Goal: Task Accomplishment & Management: Complete application form

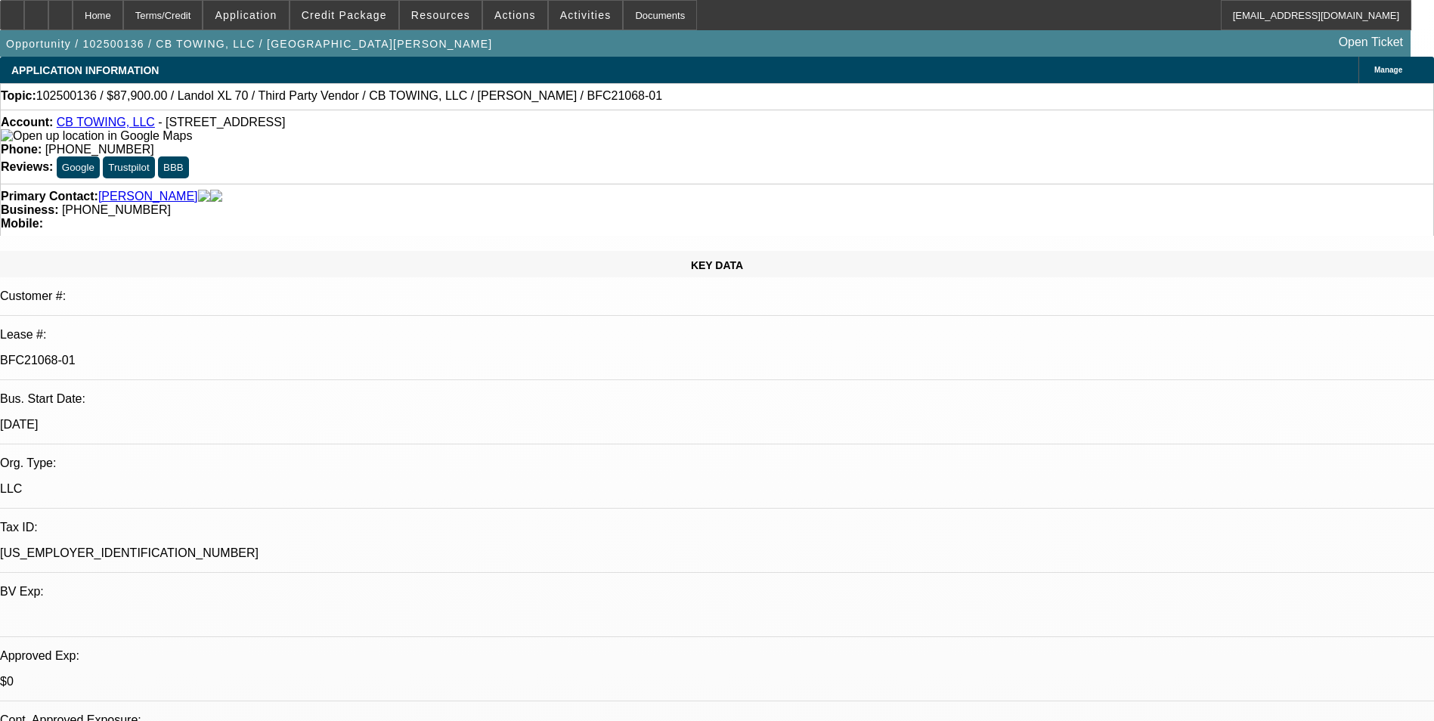
select select "0"
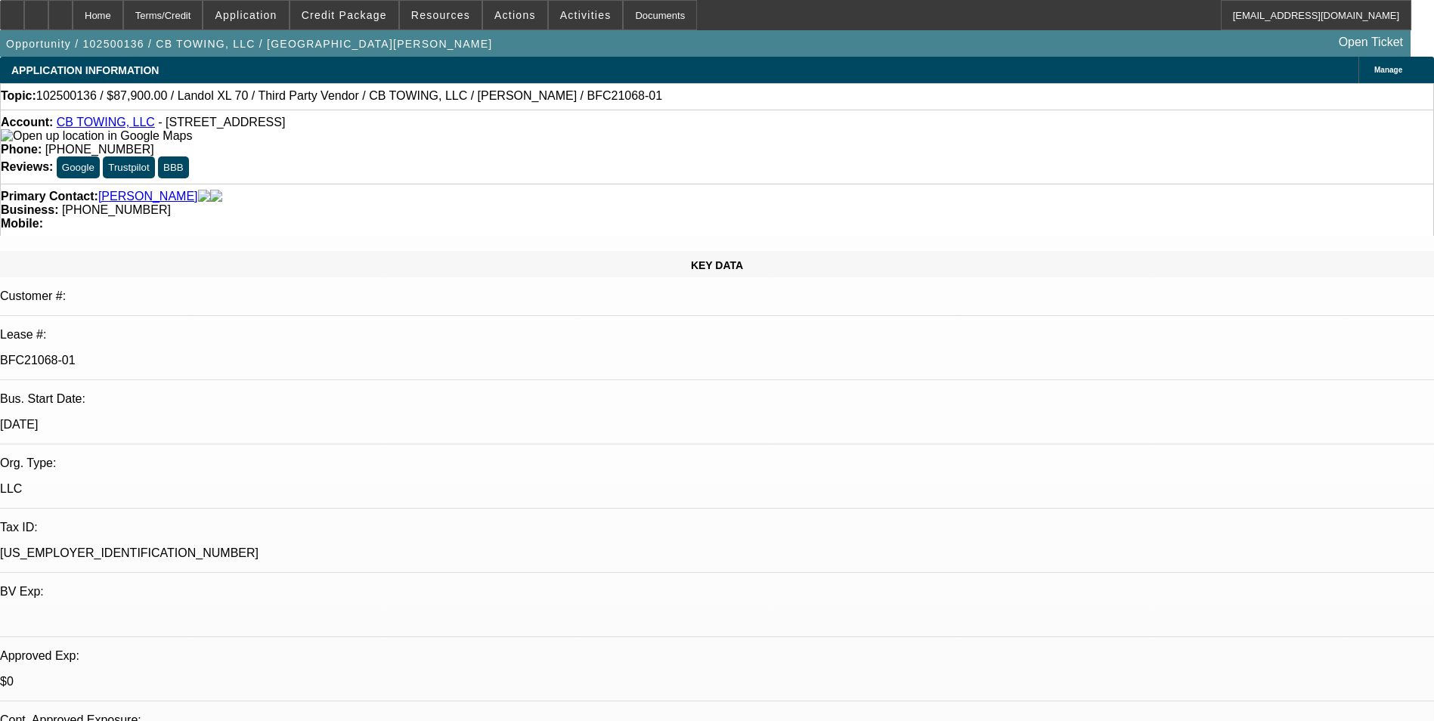
select select "0"
select select "1"
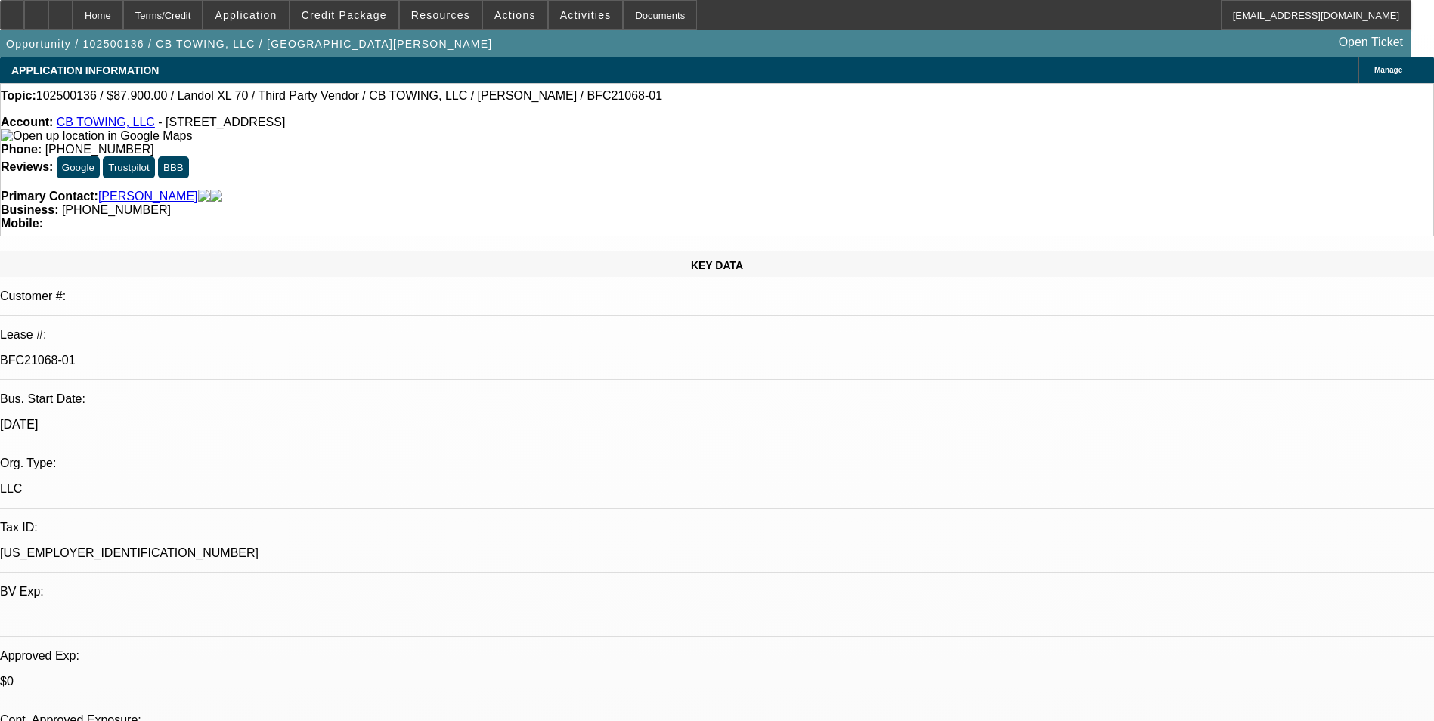
select select "1"
select select "6"
select select "1"
select select "6"
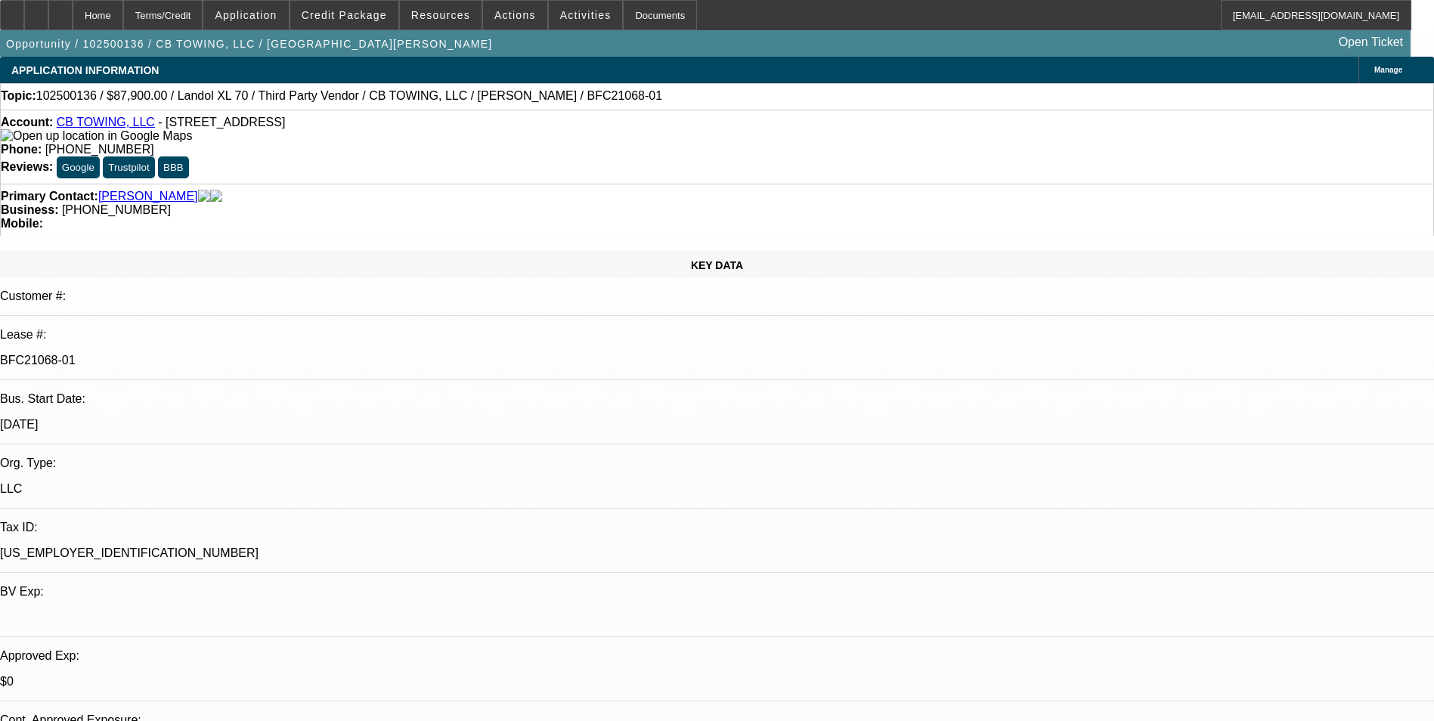
select select "1"
select select "6"
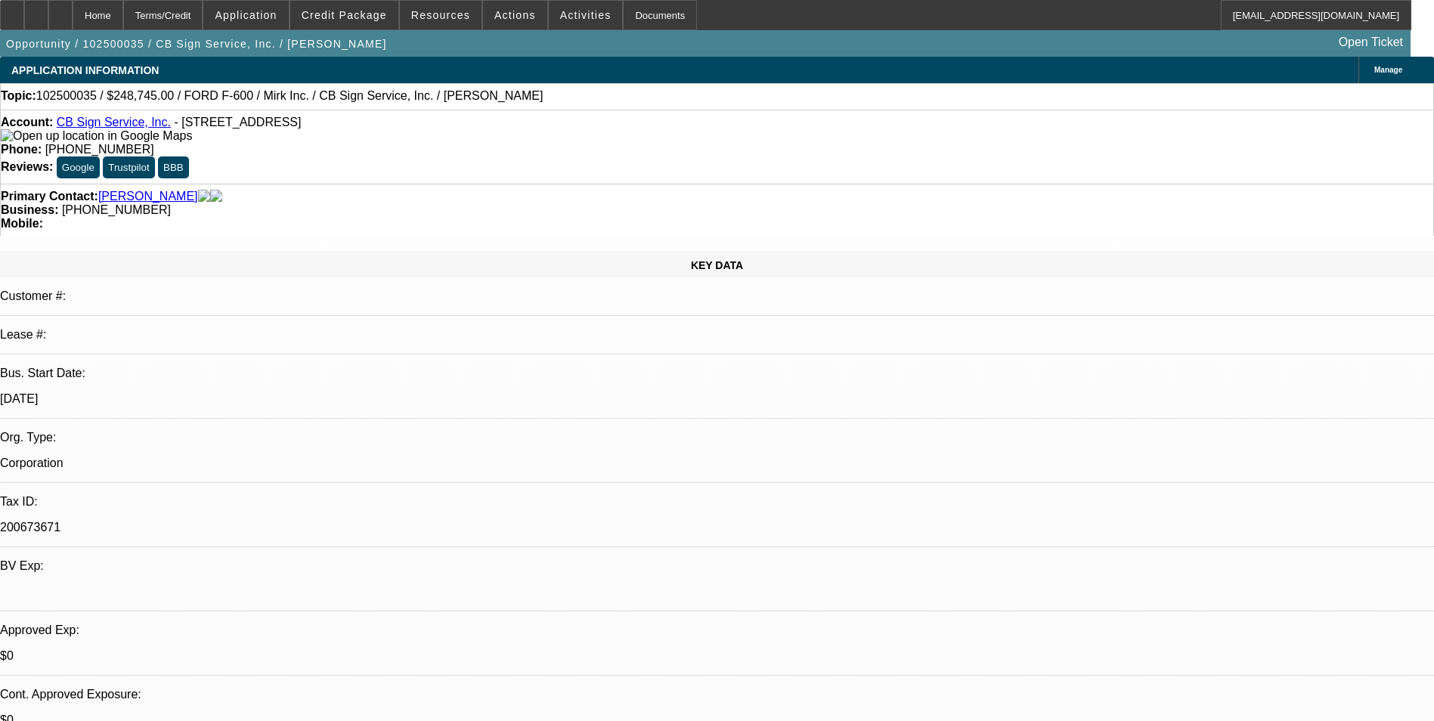
select select "0"
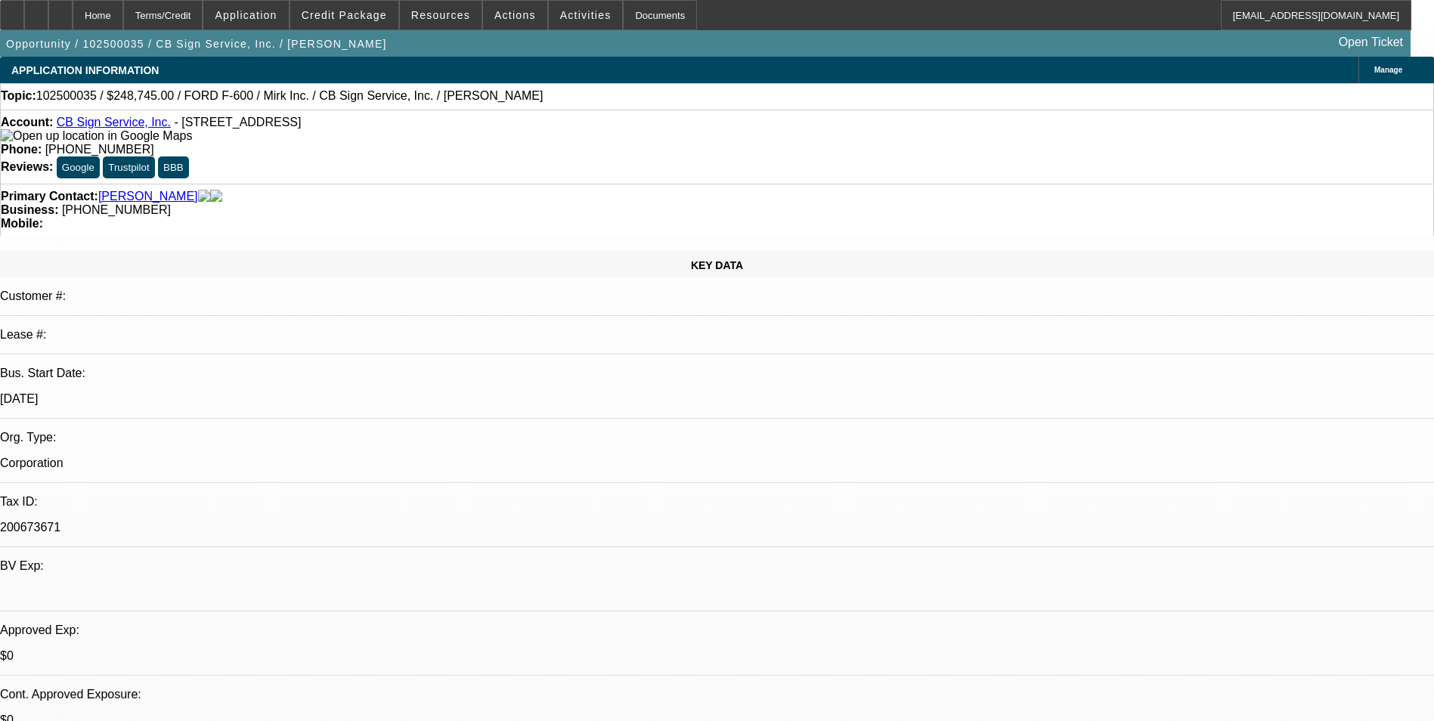
select select "0"
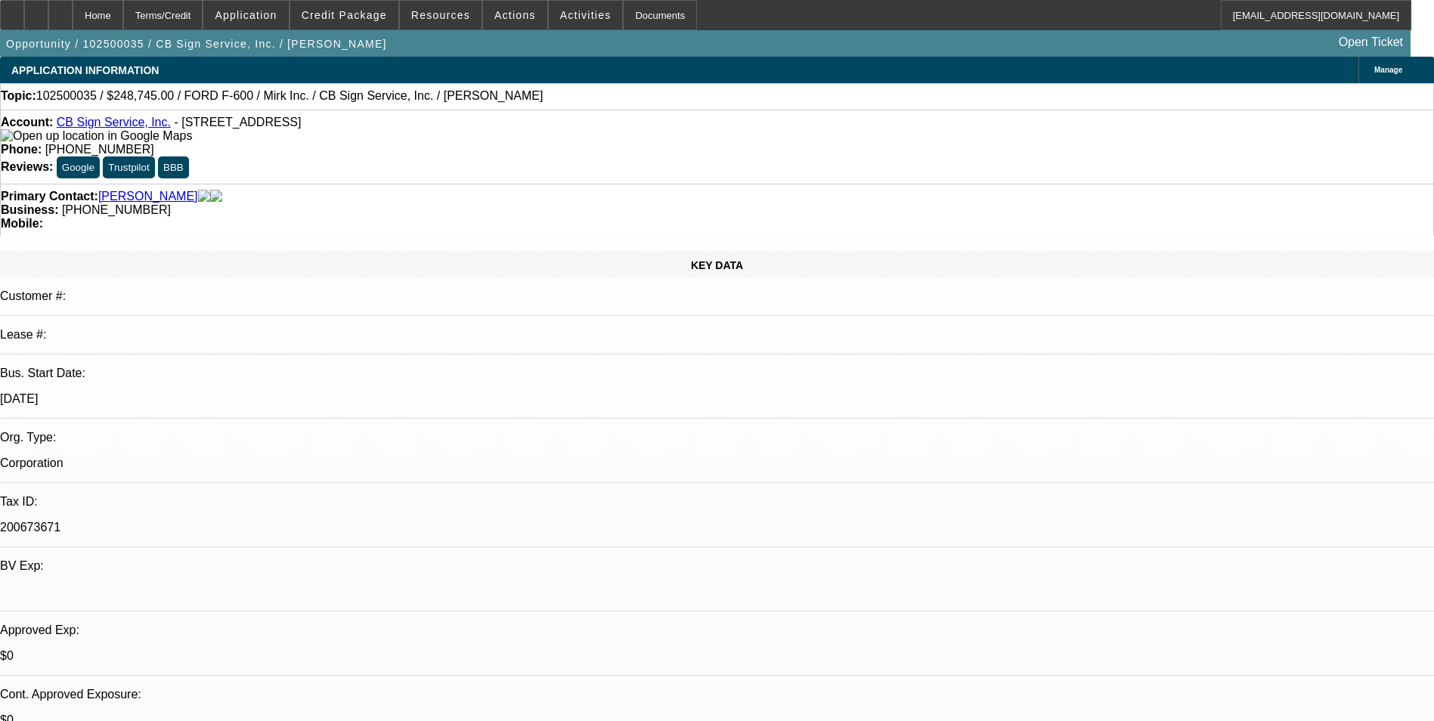
select select "0"
select select "1"
select select "3"
select select "6"
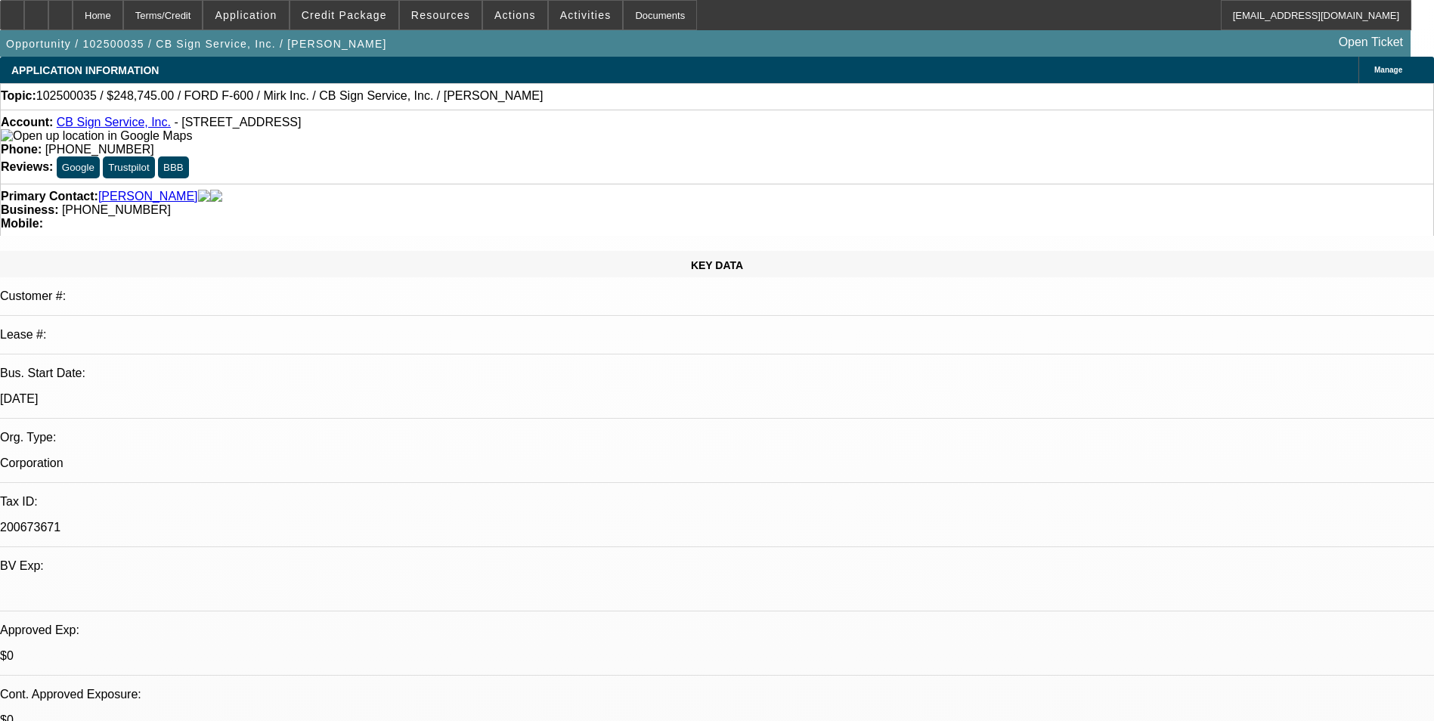
select select "1"
select select "3"
select select "6"
select select "1"
select select "3"
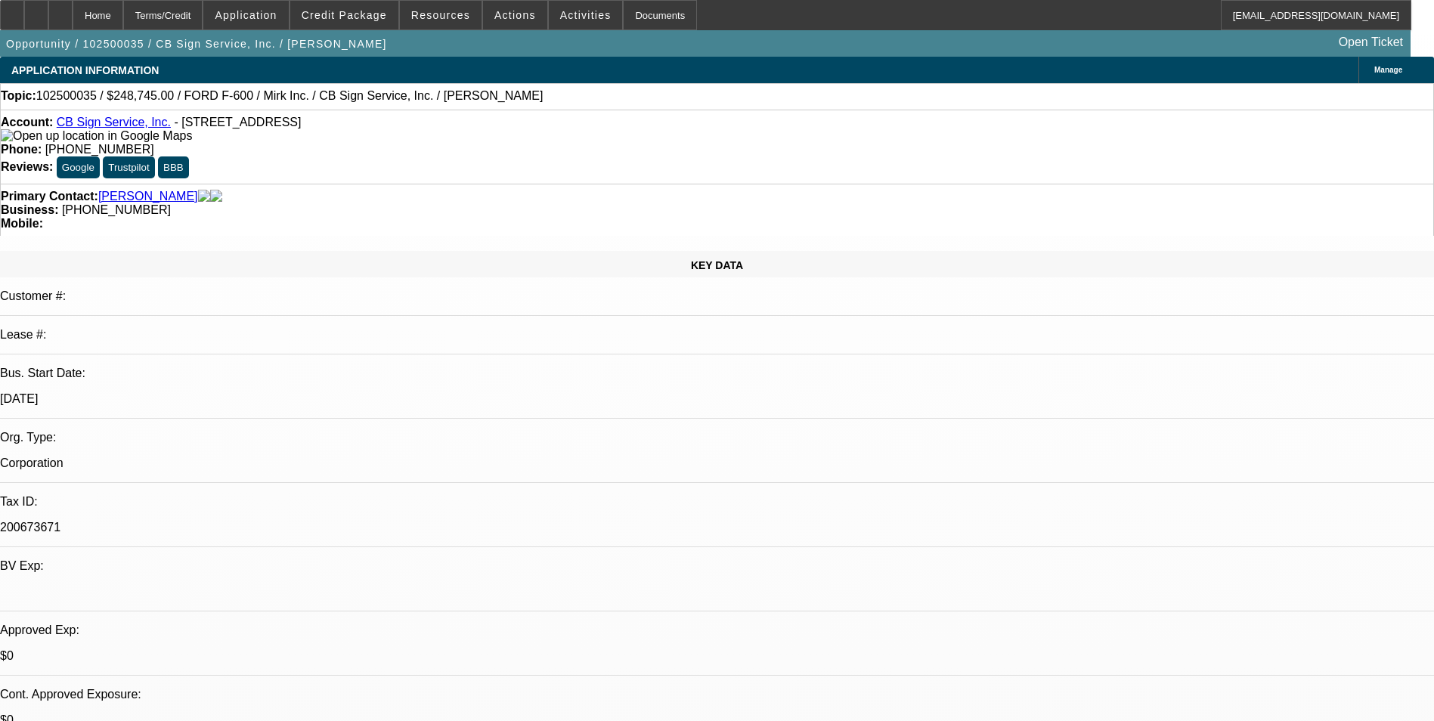
select select "6"
select select "1"
select select "3"
select select "6"
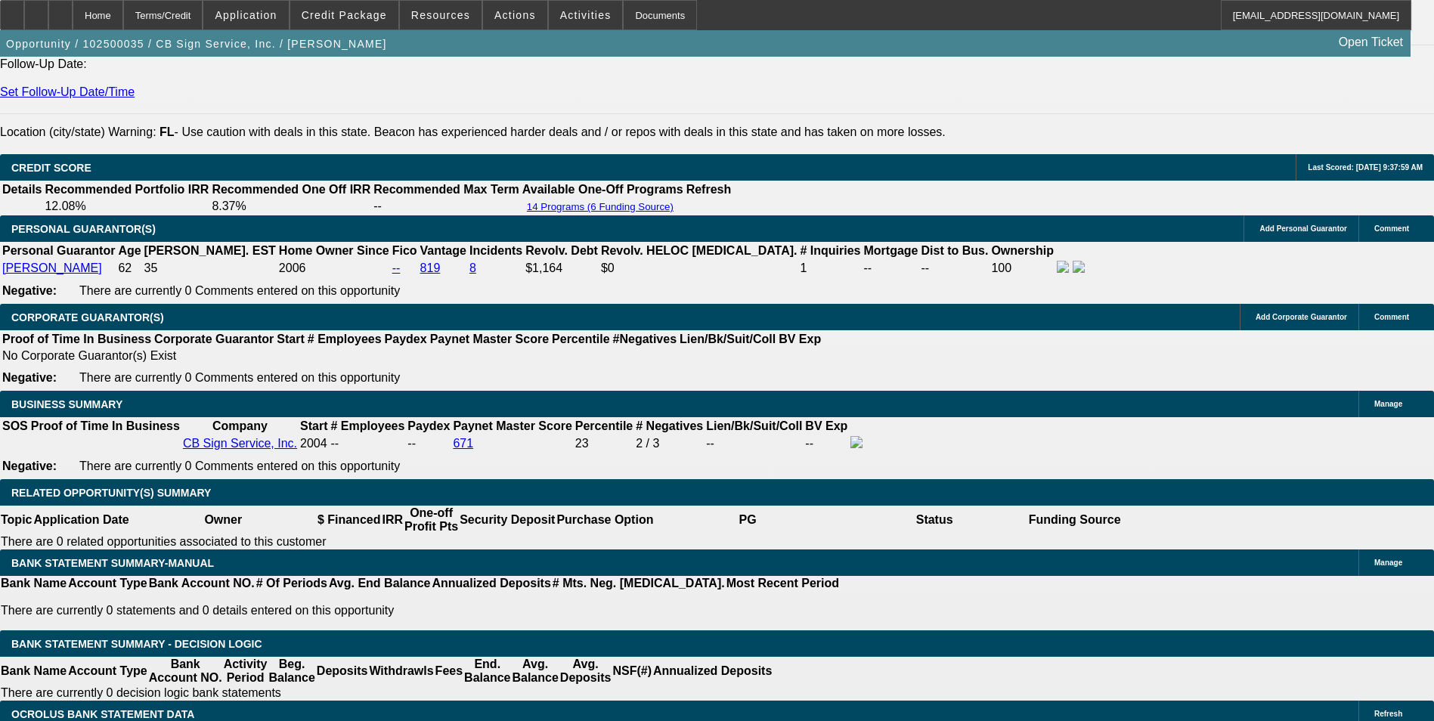
scroll to position [1890, 0]
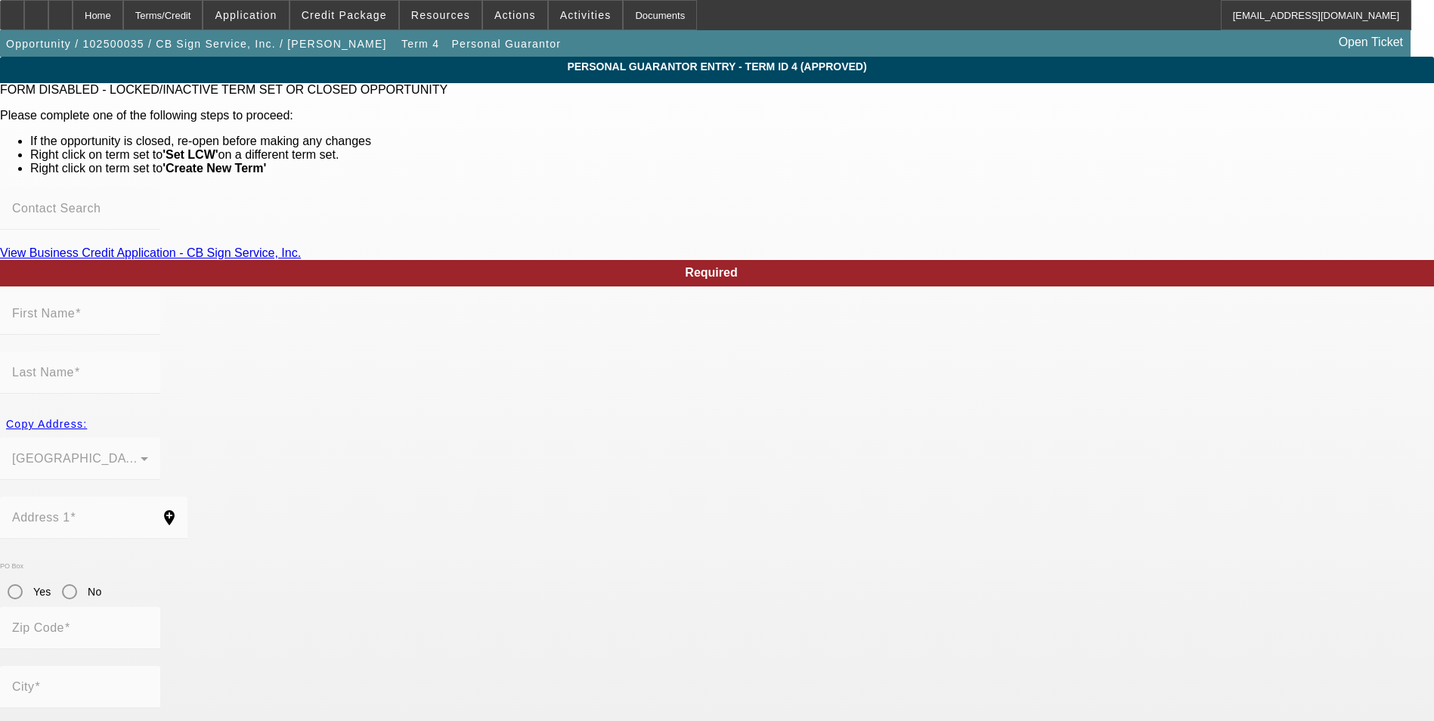
type input "Tom"
type input "French"
type input "Na"
radio input "true"
type input "34638"
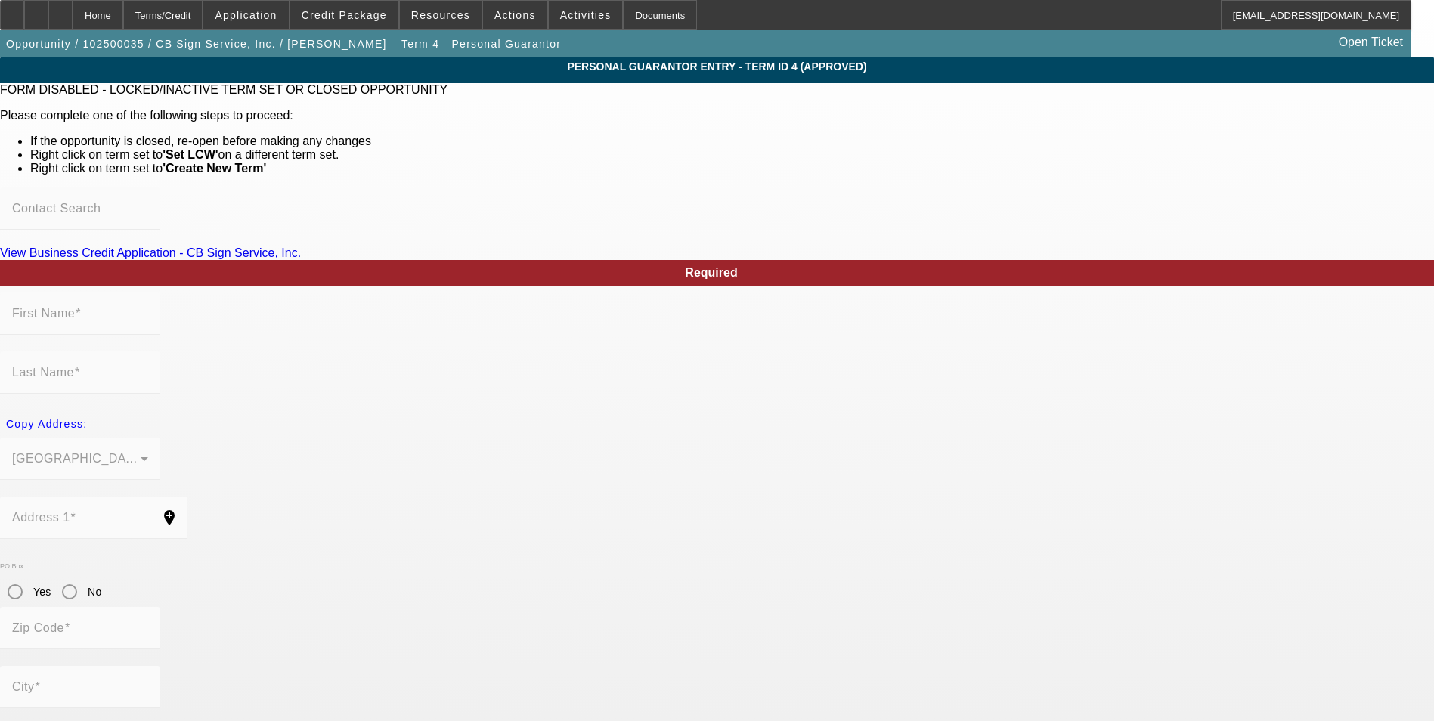
type input "Land O Lakes"
type input "(813) 267-2080"
type input "100"
type input "364-78-2657"
type input "tomfcbsigns@gmail.com"
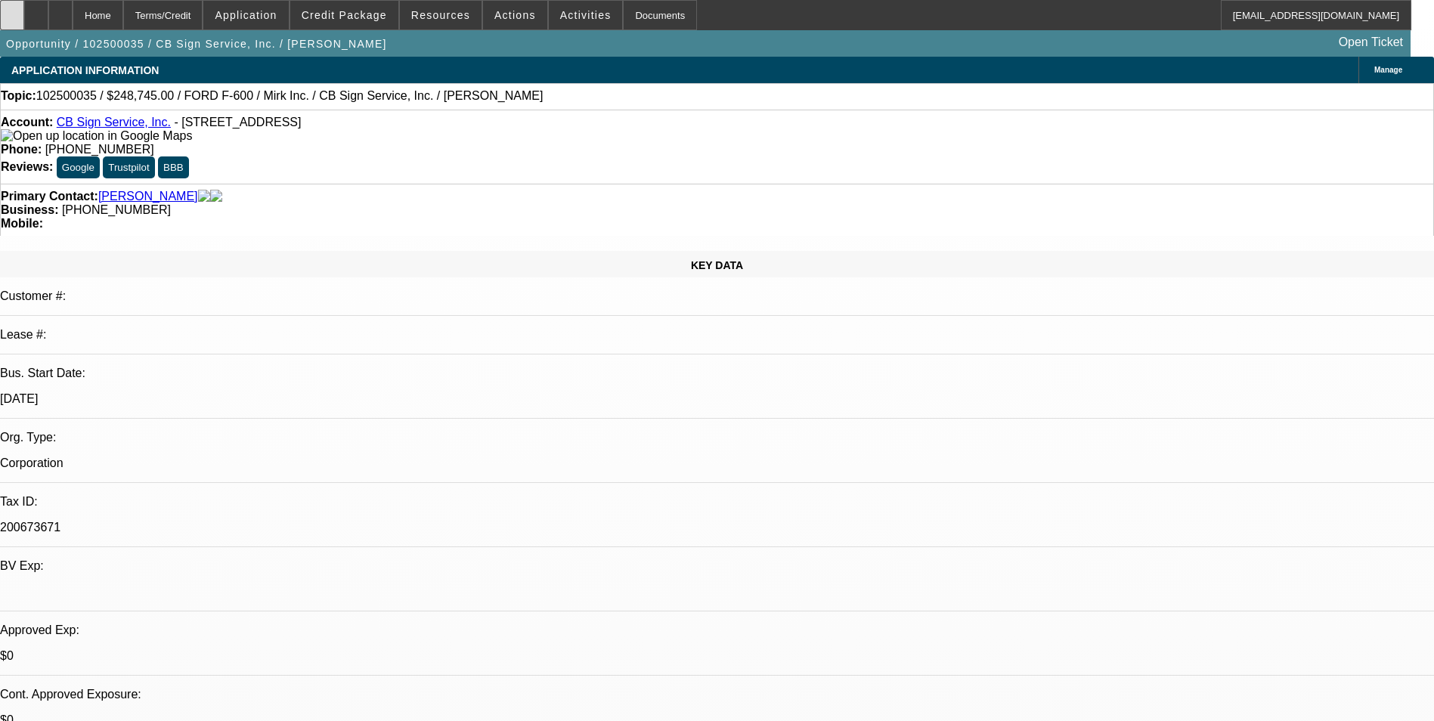
select select "0"
select select "3"
select select "0"
select select "6"
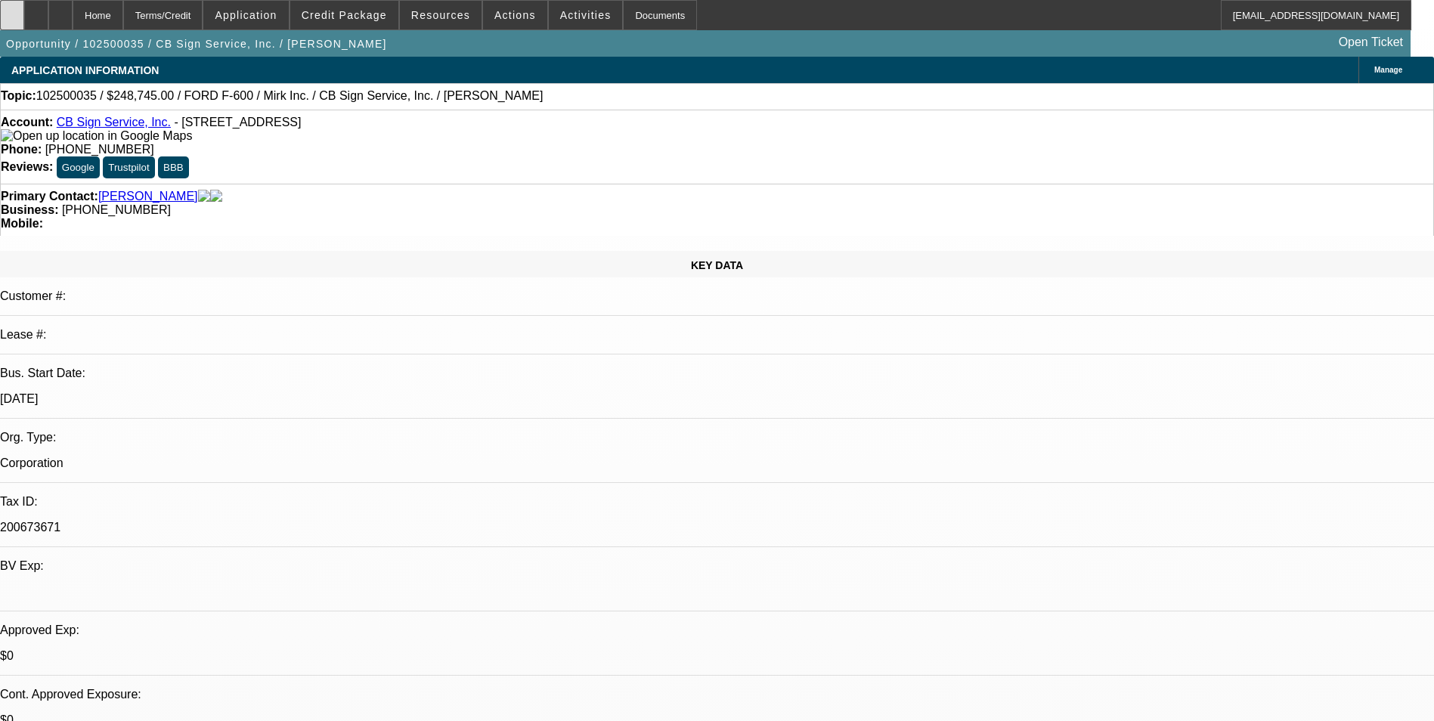
select select "0"
select select "3"
select select "0"
select select "6"
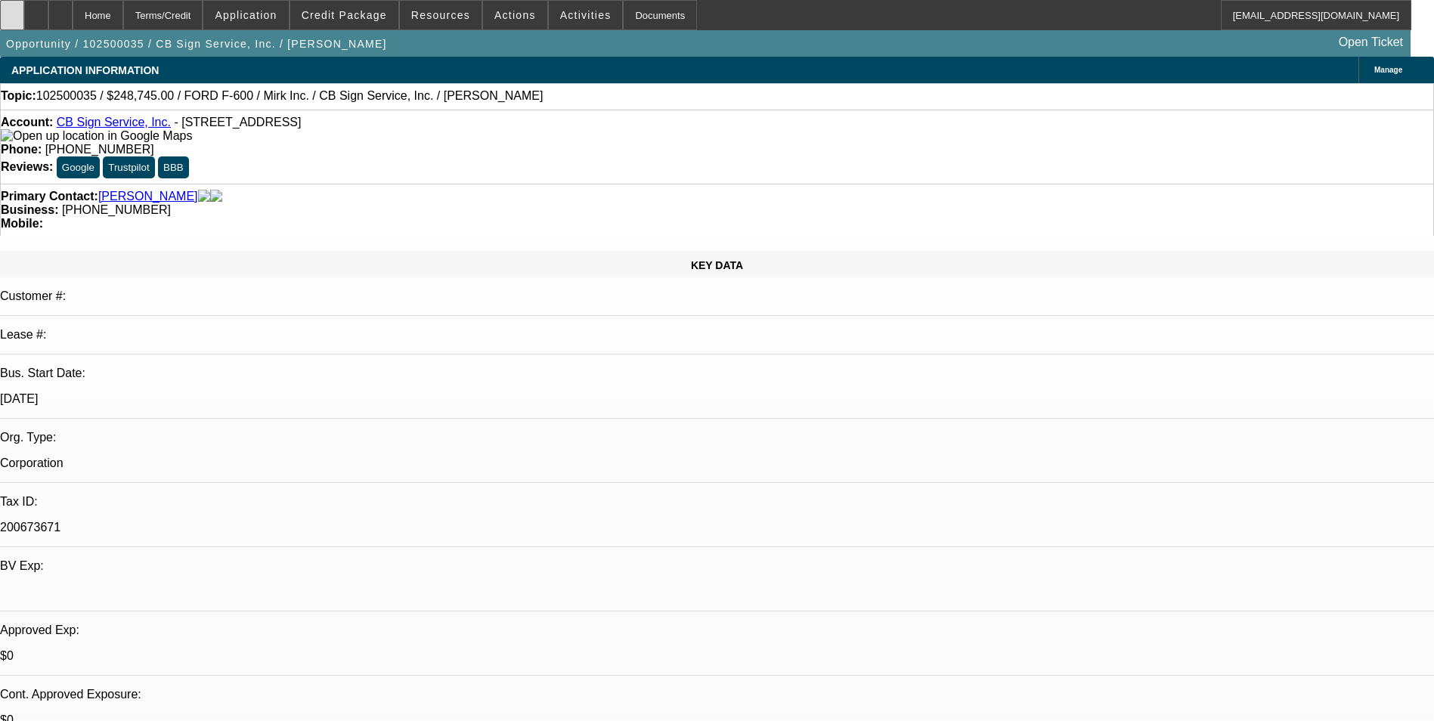
select select "0"
select select "3"
select select "0"
select select "6"
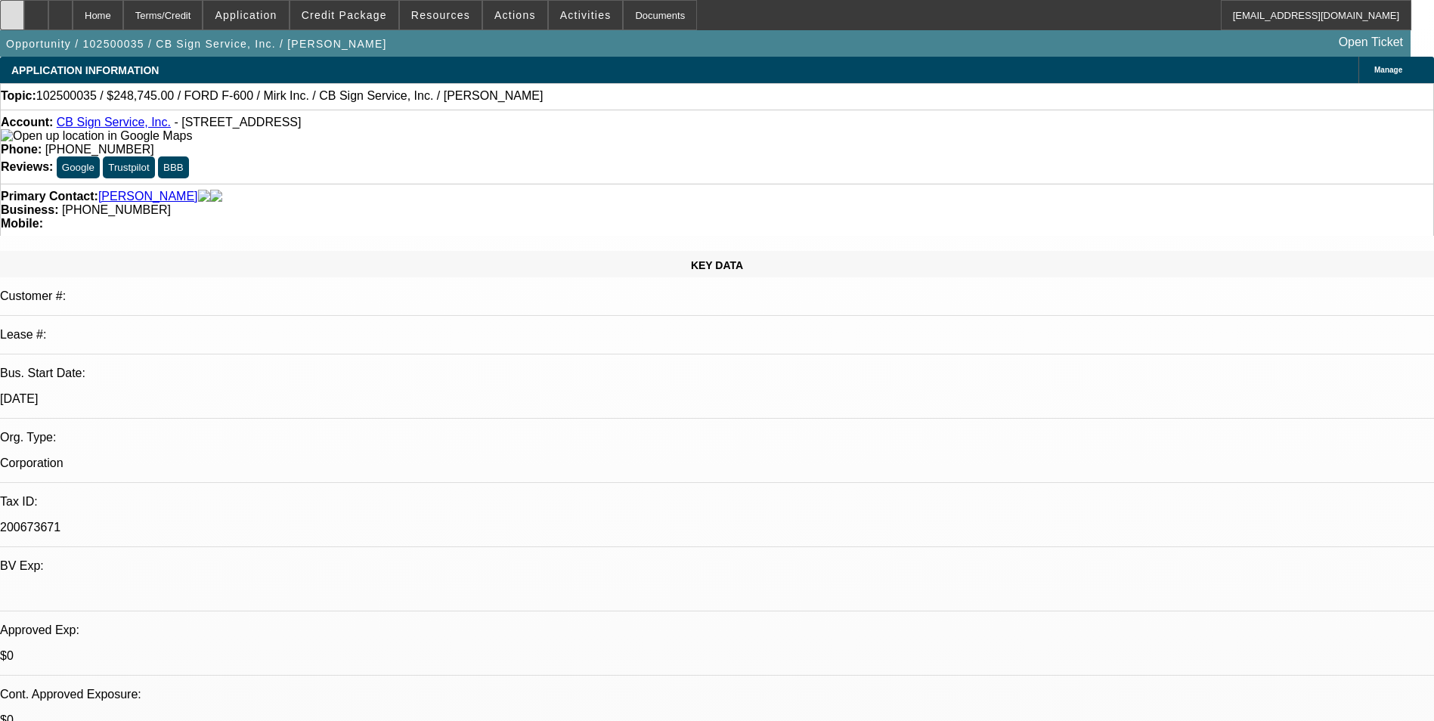
select select "0"
select select "3"
select select "0"
select select "6"
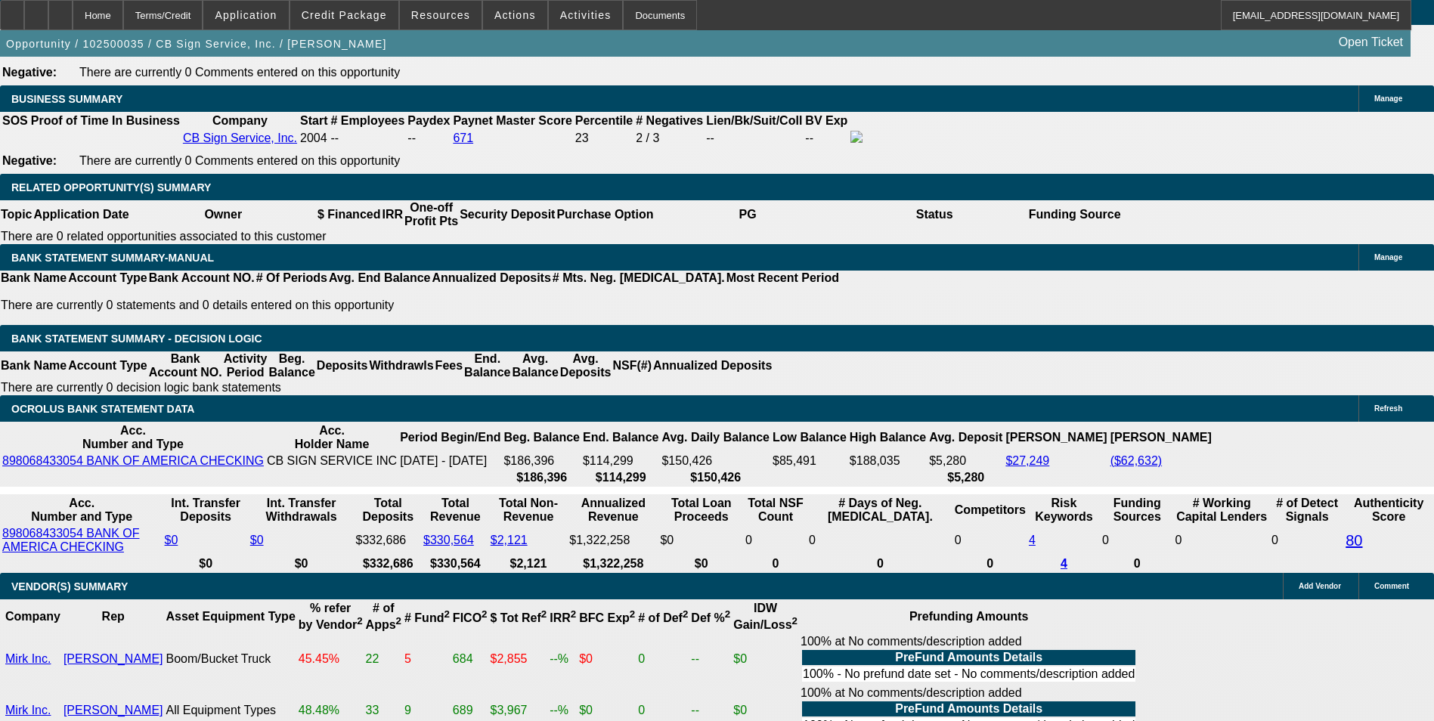
scroll to position [2279, 0]
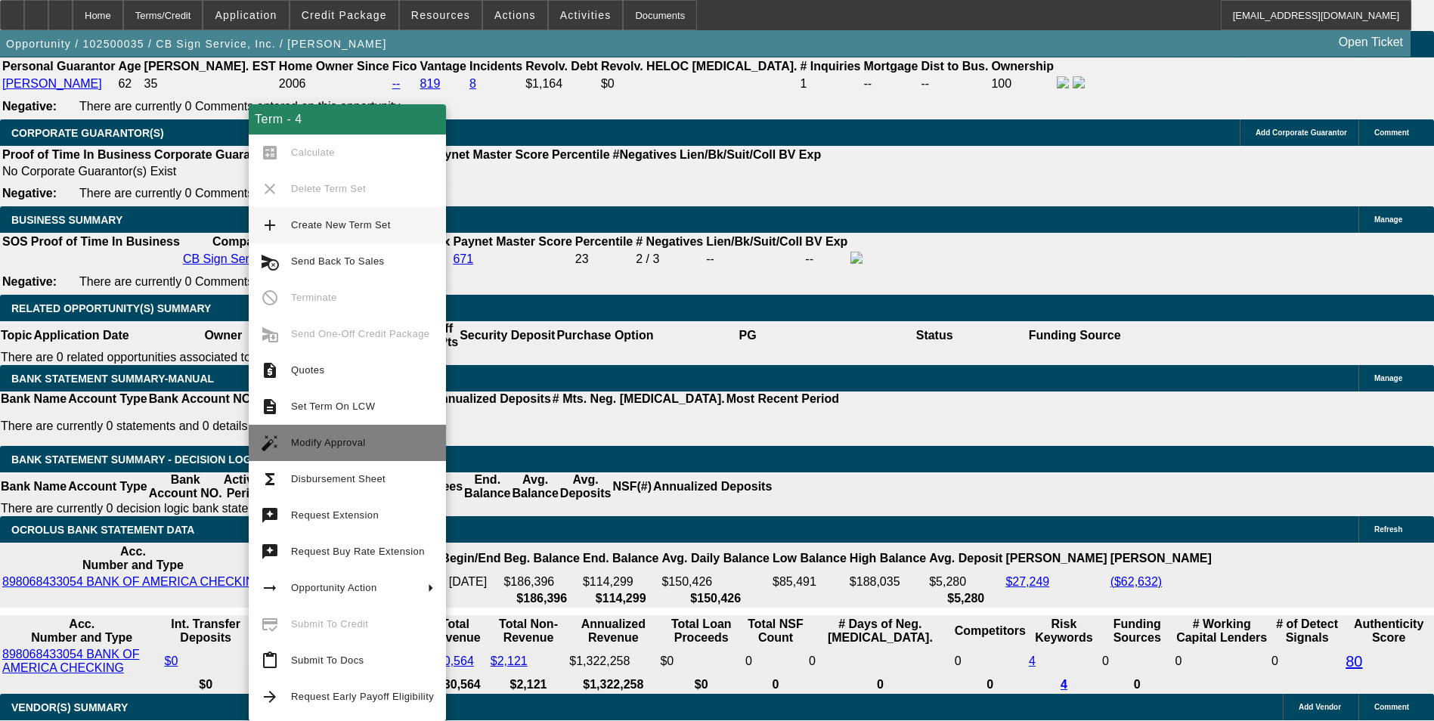
click at [338, 431] on button "auto_fix_high Modify Approval" at bounding box center [347, 443] width 197 height 36
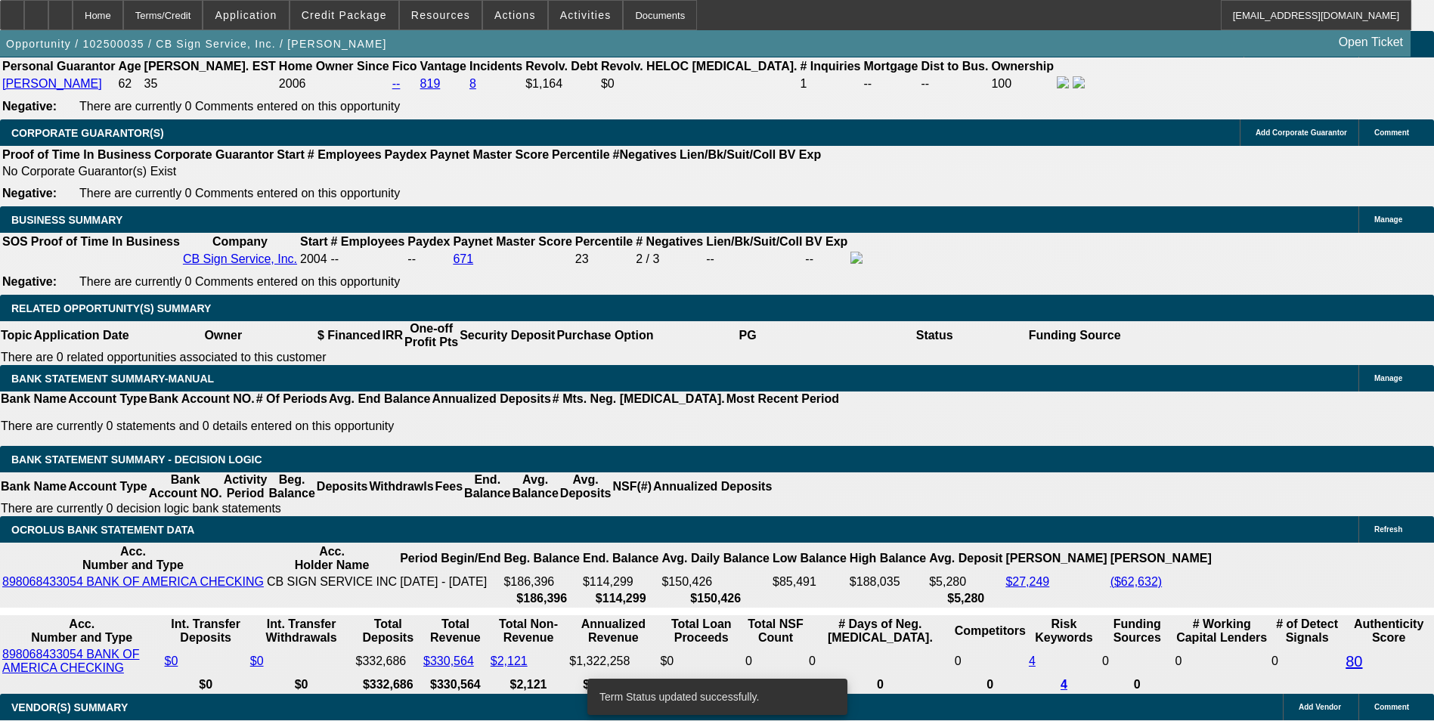
select select "0"
select select "3"
select select "0"
select select "6"
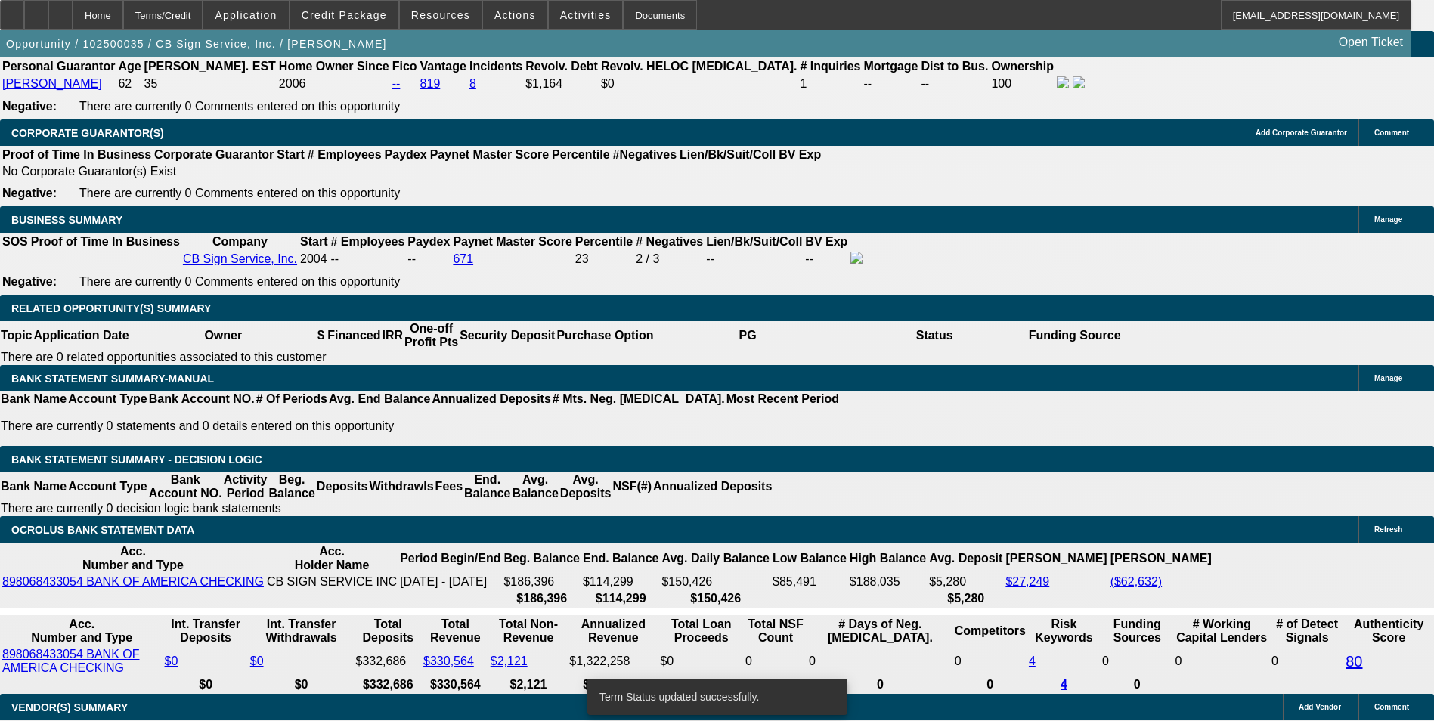
select select "0"
select select "3"
select select "0"
select select "6"
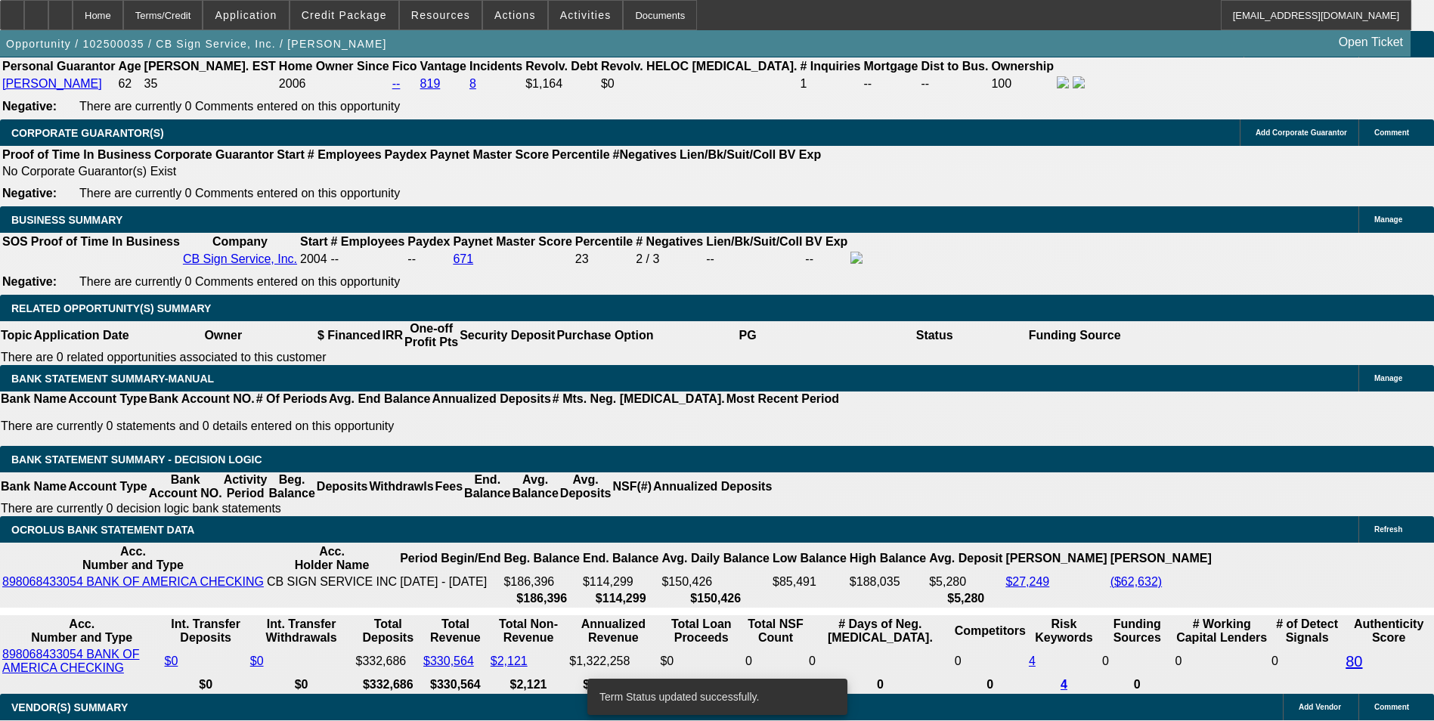
select select "0"
select select "3"
select select "0"
select select "6"
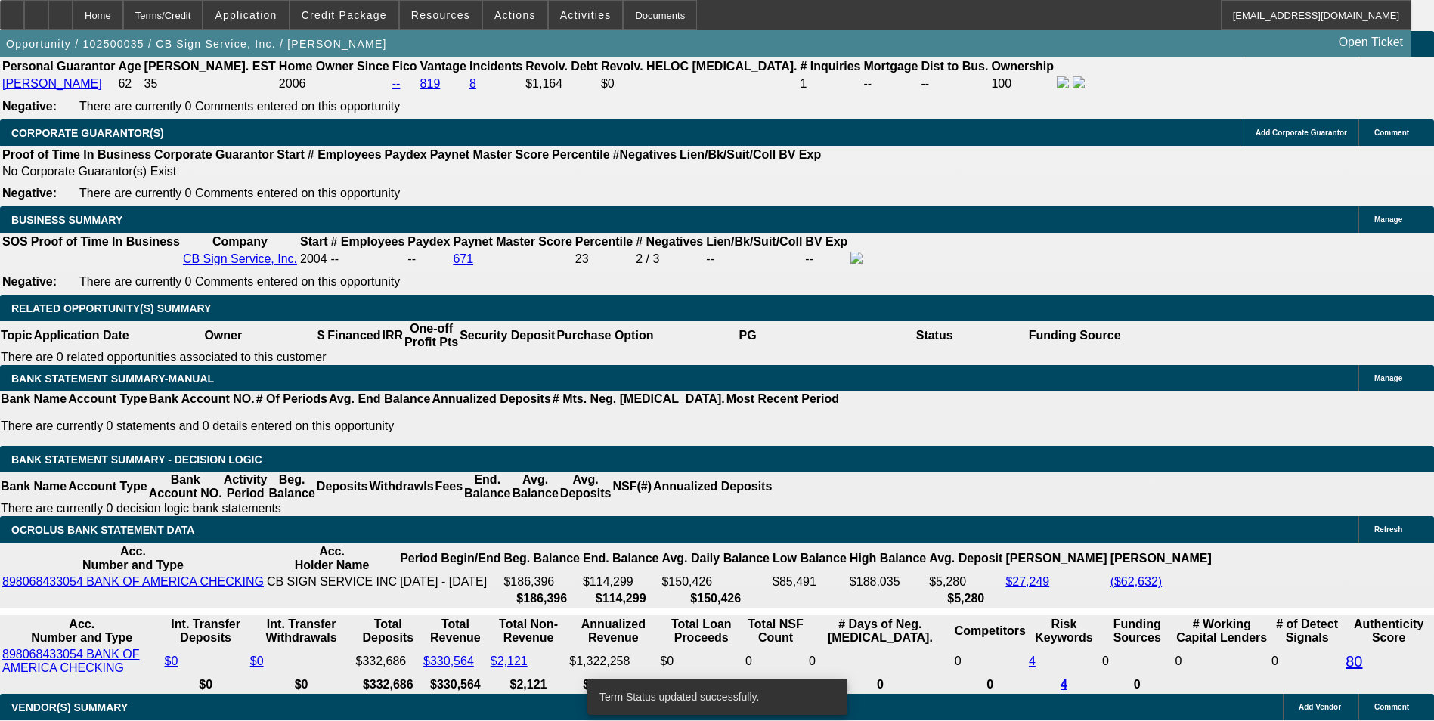
select select "0"
select select "3"
select select "0"
select select "6"
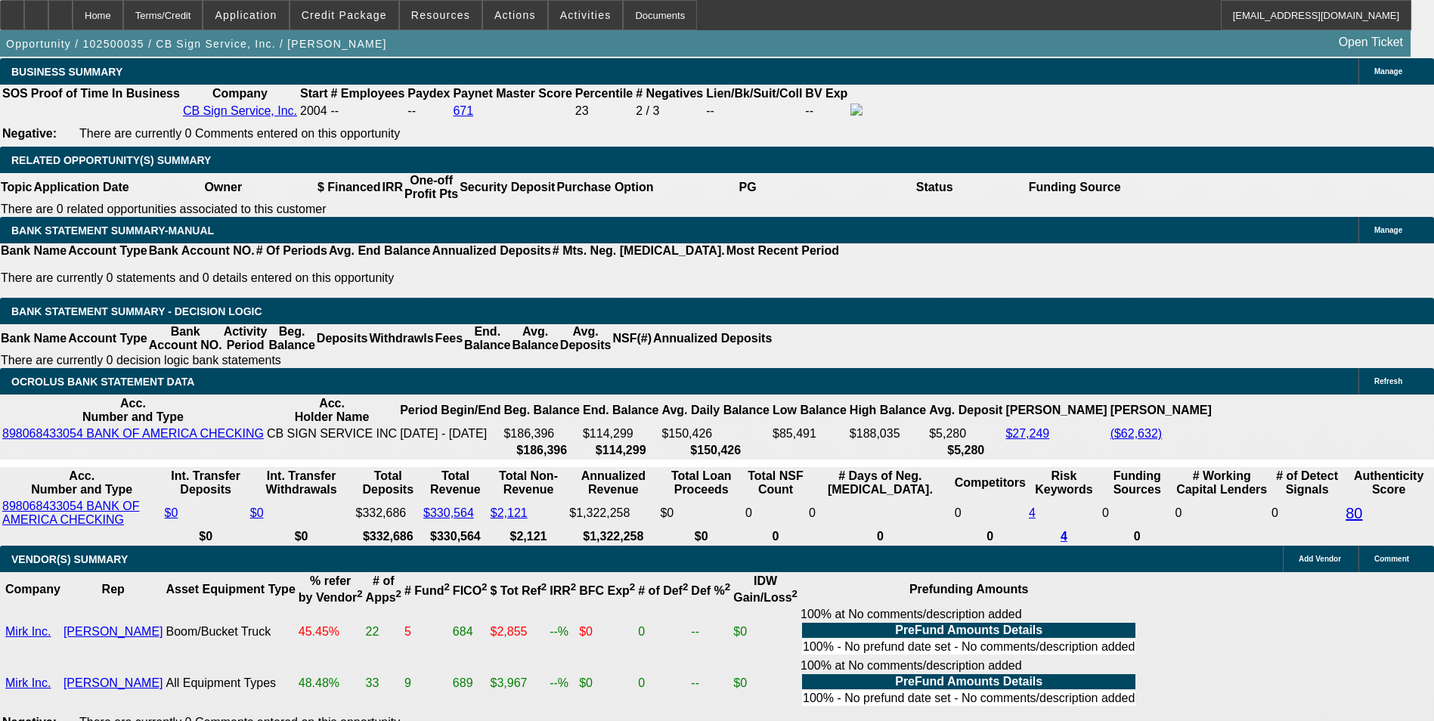
scroll to position [2431, 0]
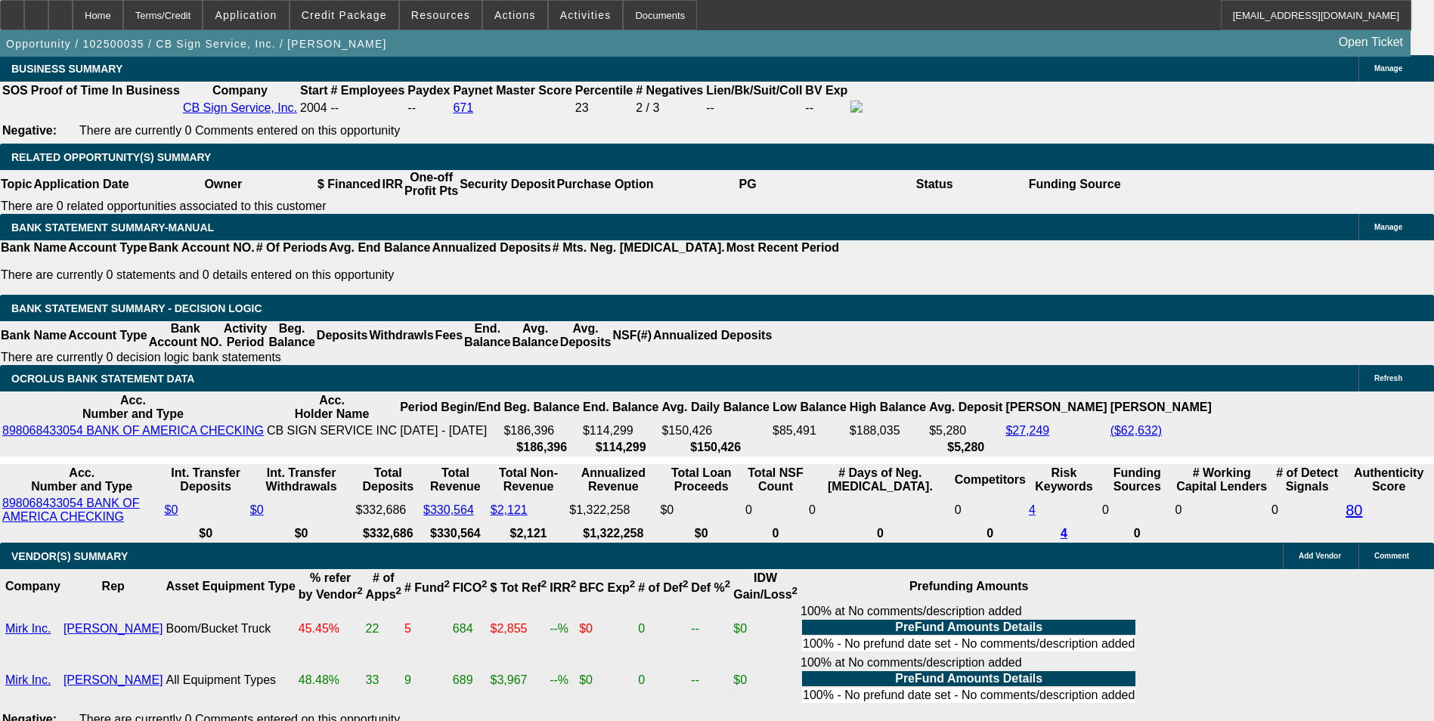
drag, startPoint x: 221, startPoint y: 299, endPoint x: 367, endPoint y: 293, distance: 146.8
type input "3"
type input "UNKNOWN"
type input "3986"
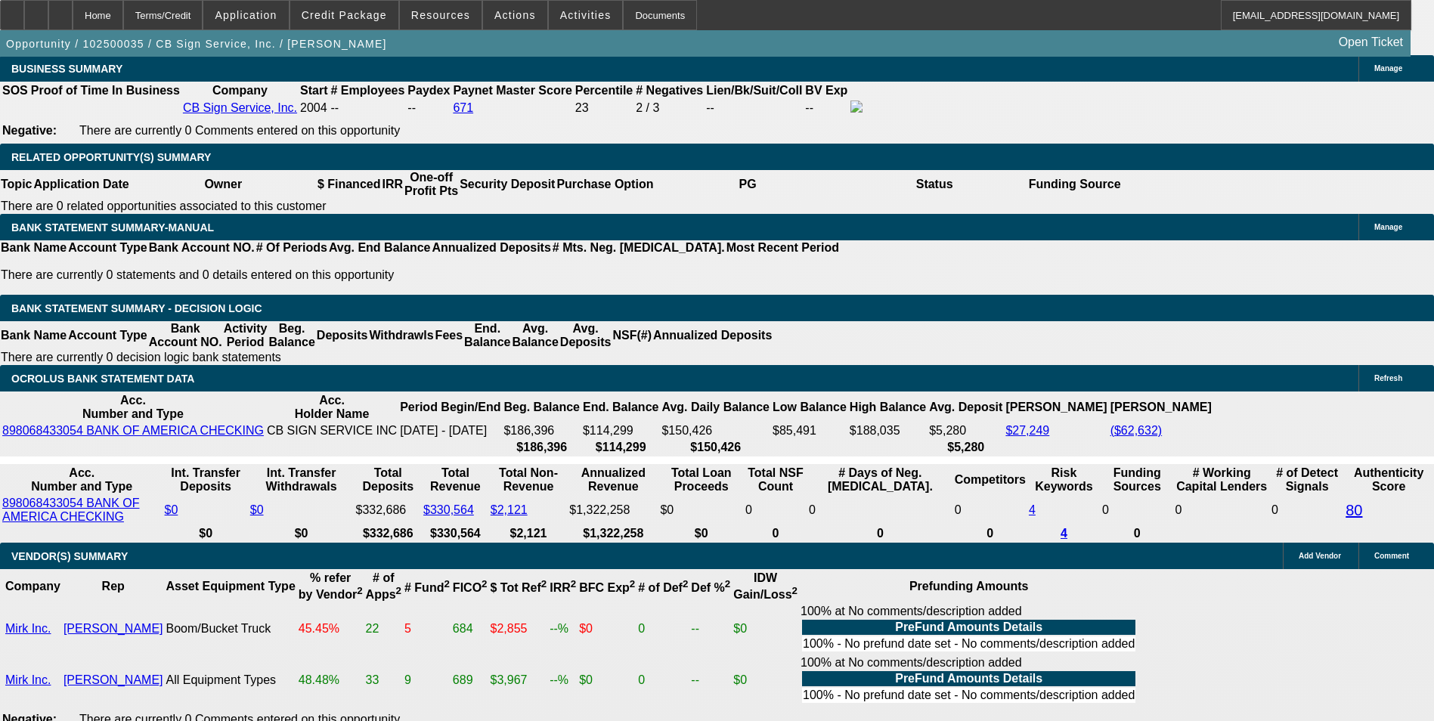
type input "8.9"
type input "$3,986.88"
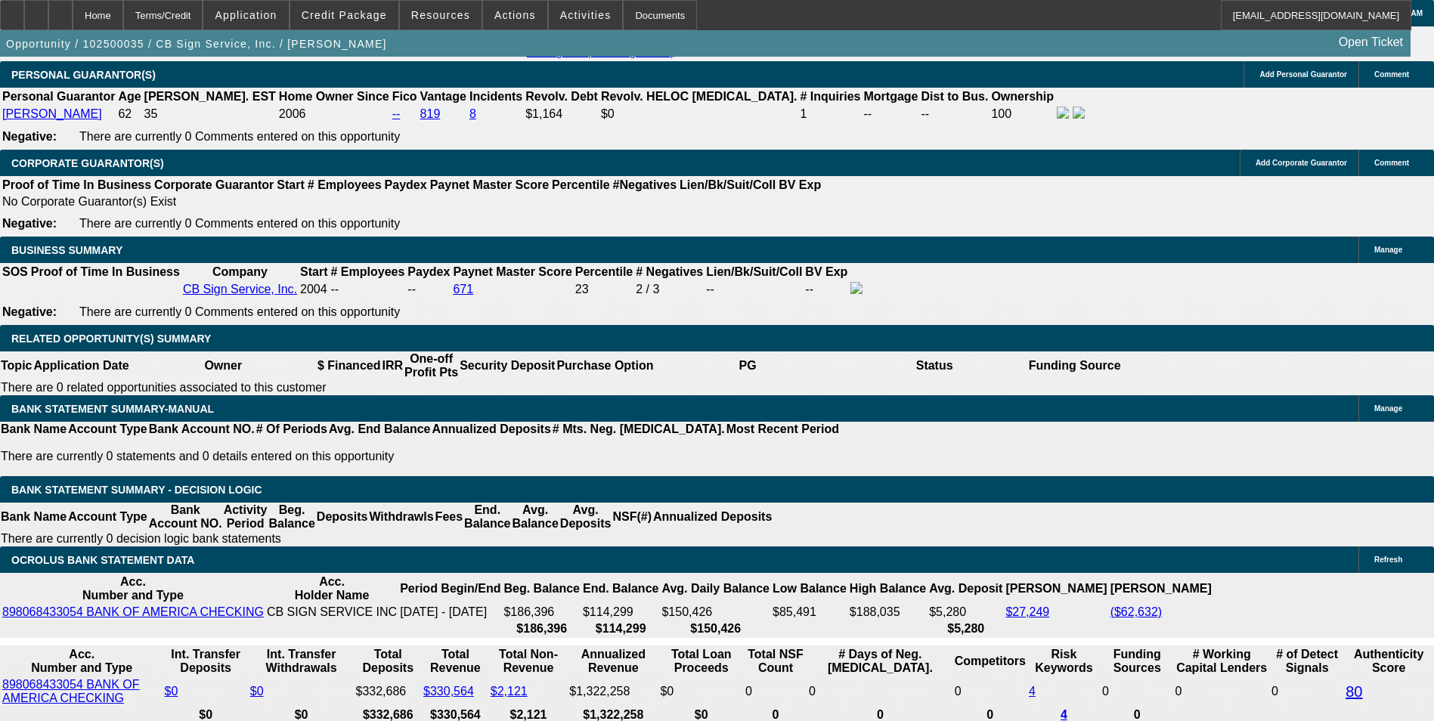
scroll to position [2128, 0]
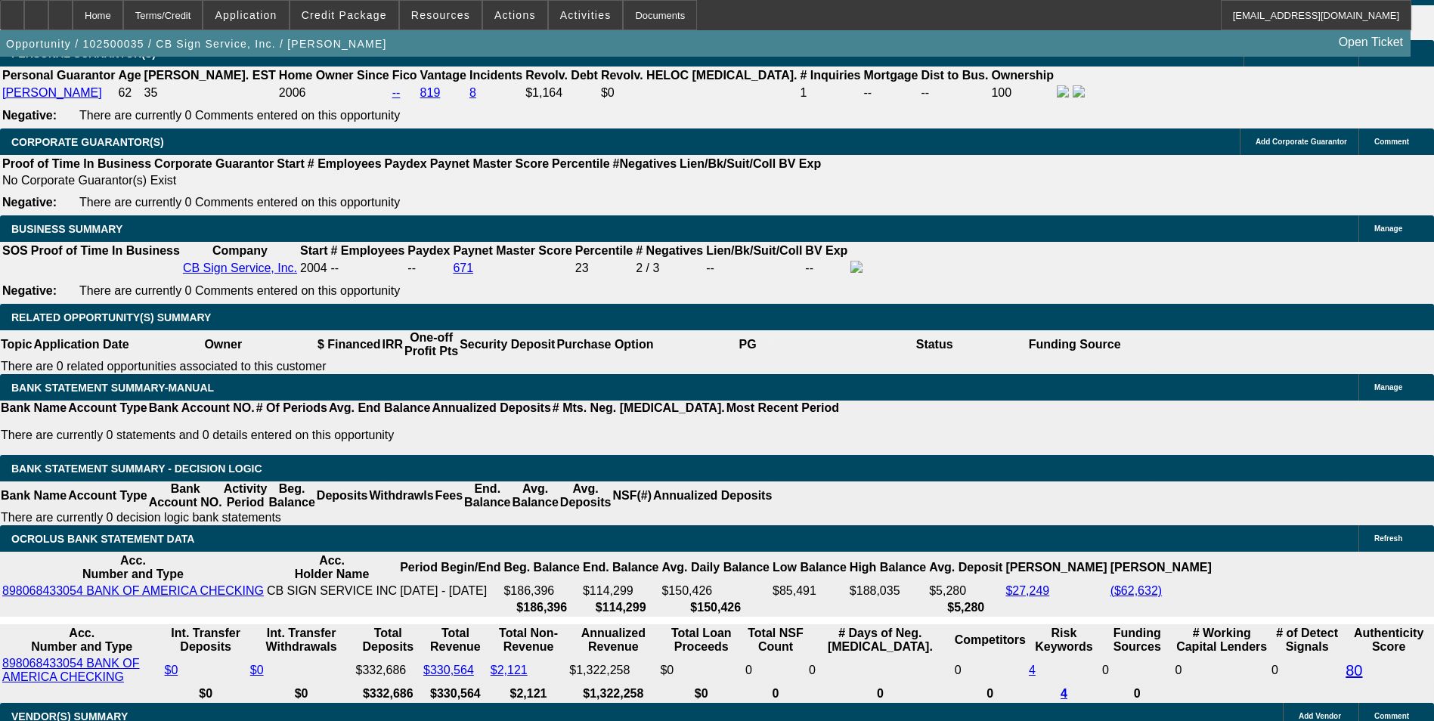
scroll to position [2431, 0]
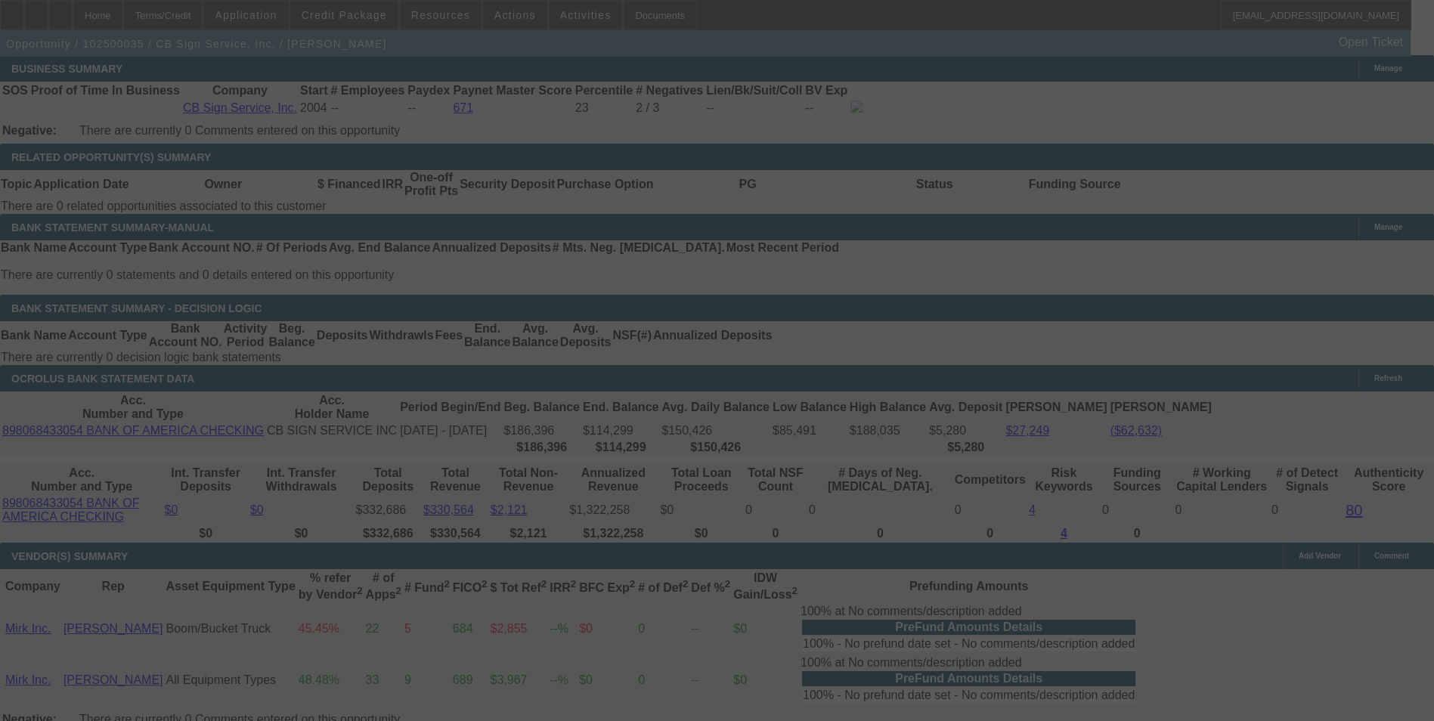
select select "0"
select select "3"
select select "0"
select select "6"
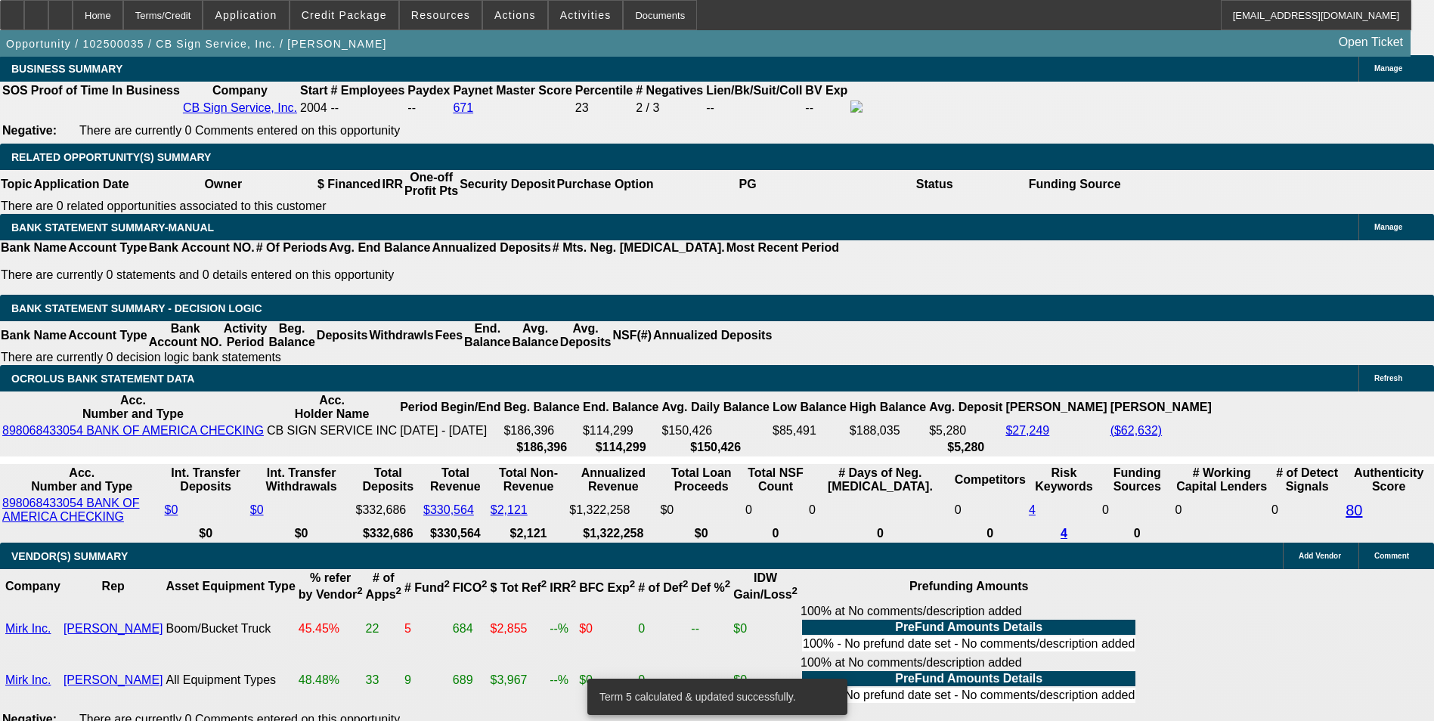
scroll to position [2422, 0]
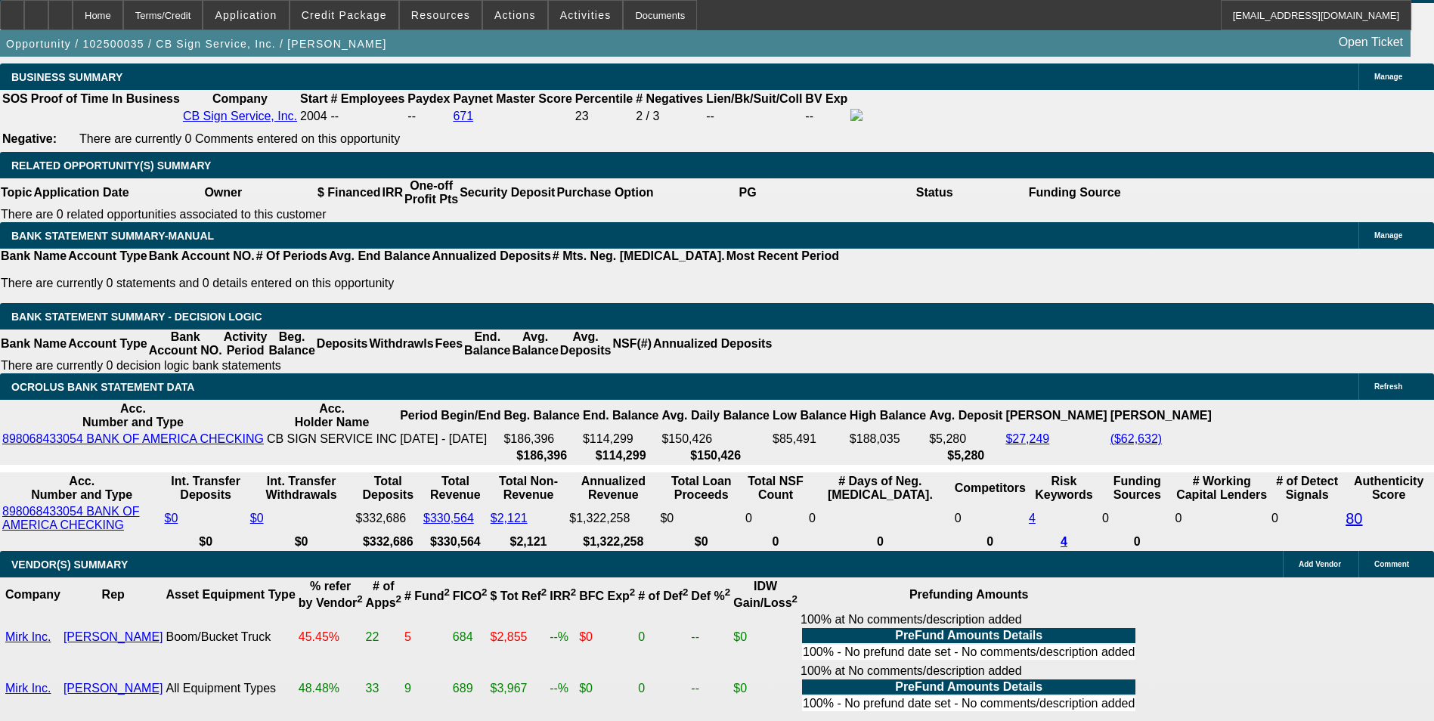
drag, startPoint x: 280, startPoint y: 195, endPoint x: 433, endPoint y: 163, distance: 156.7
type input "$15,000.00"
type input "UNKNOWN"
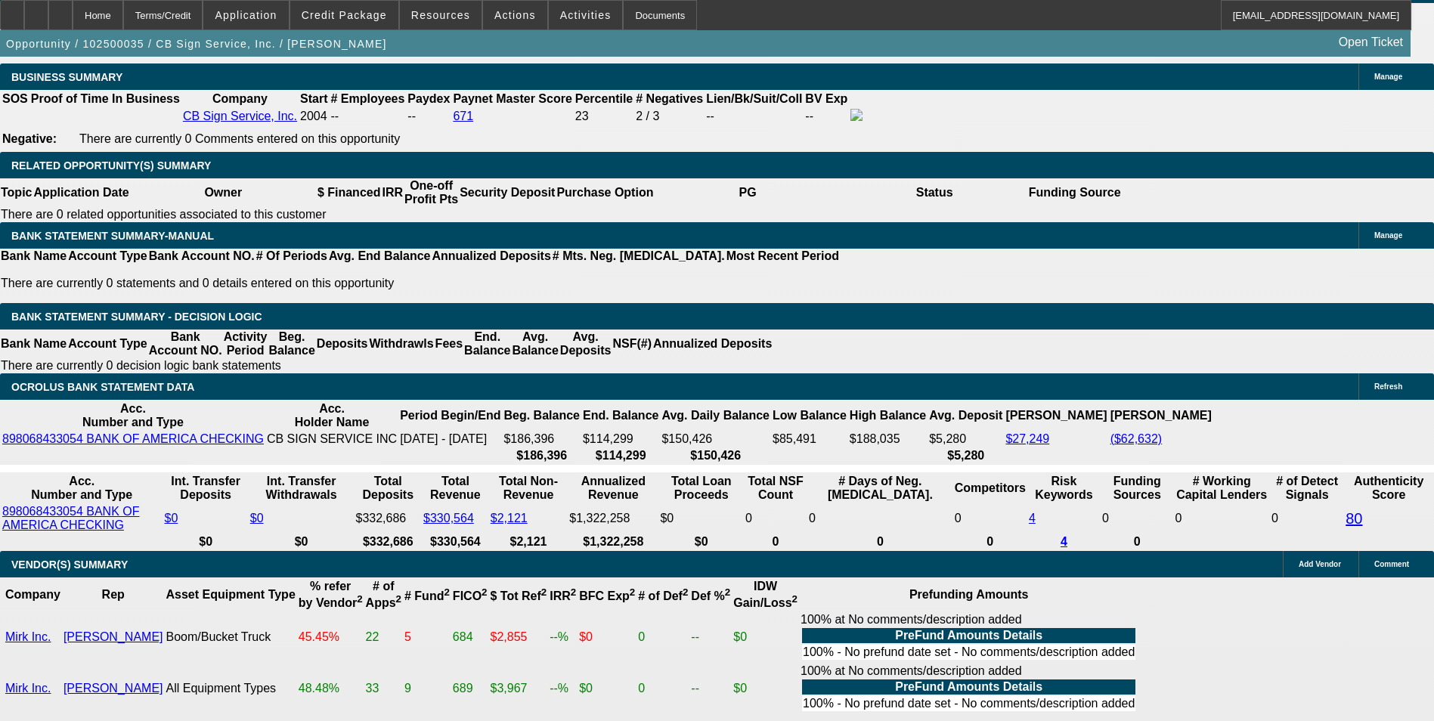
type input "$3,746.40"
drag, startPoint x: 328, startPoint y: 307, endPoint x: 393, endPoint y: 303, distance: 65.1
type input "9"
type input "$3,760.74"
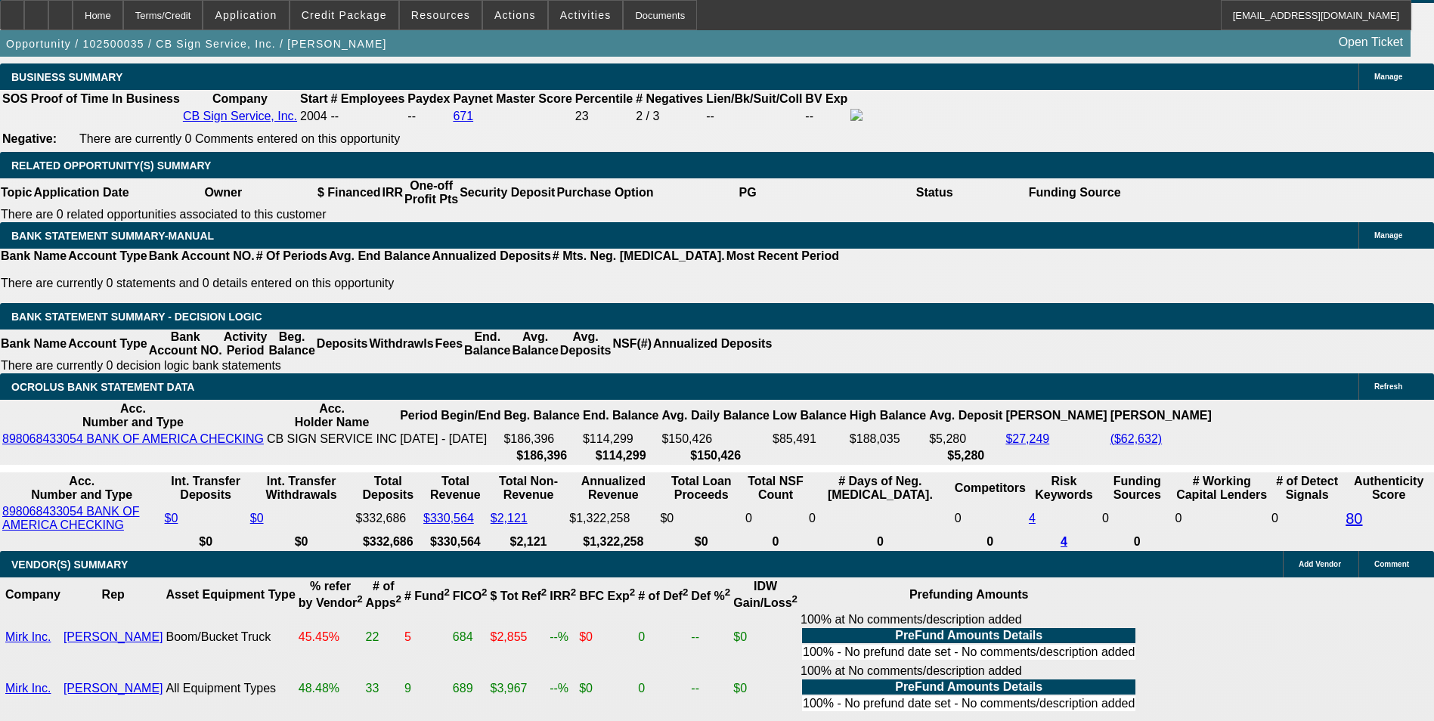
type input "9.0"
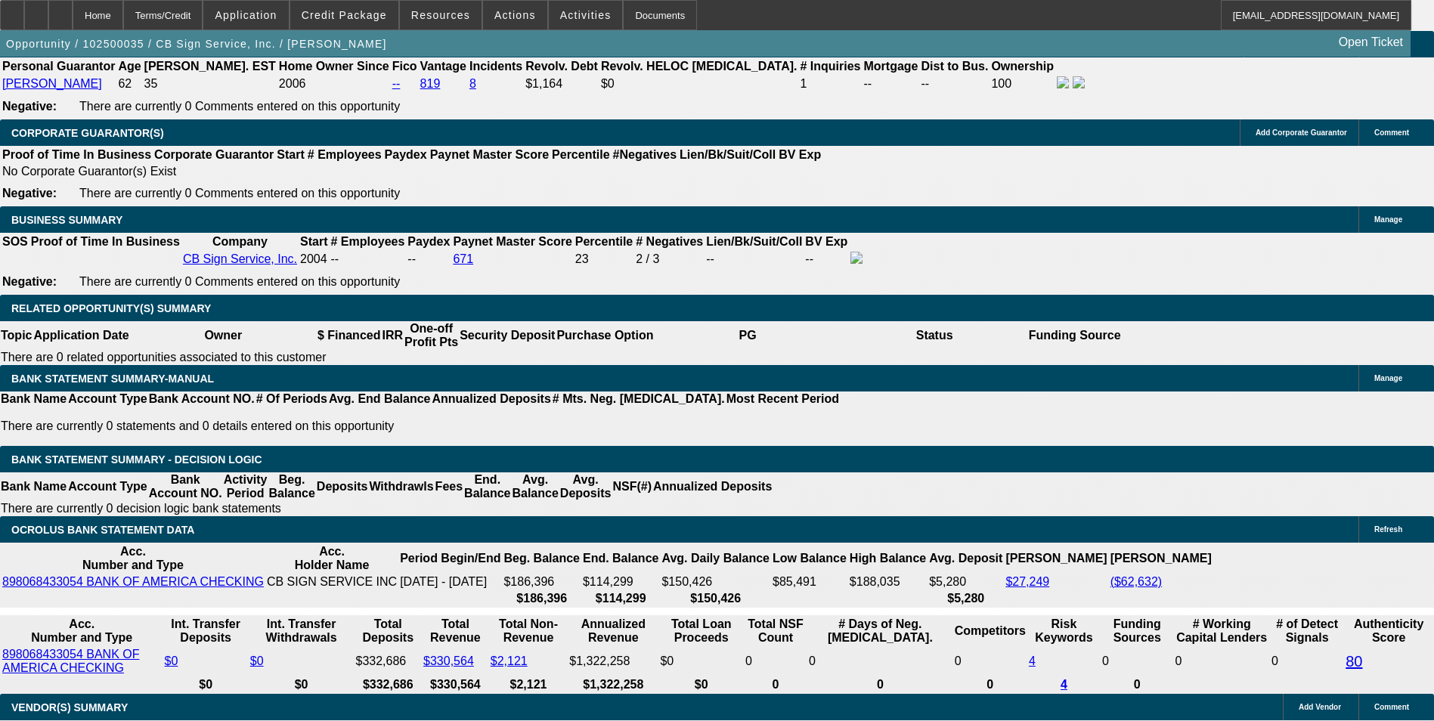
scroll to position [2195, 0]
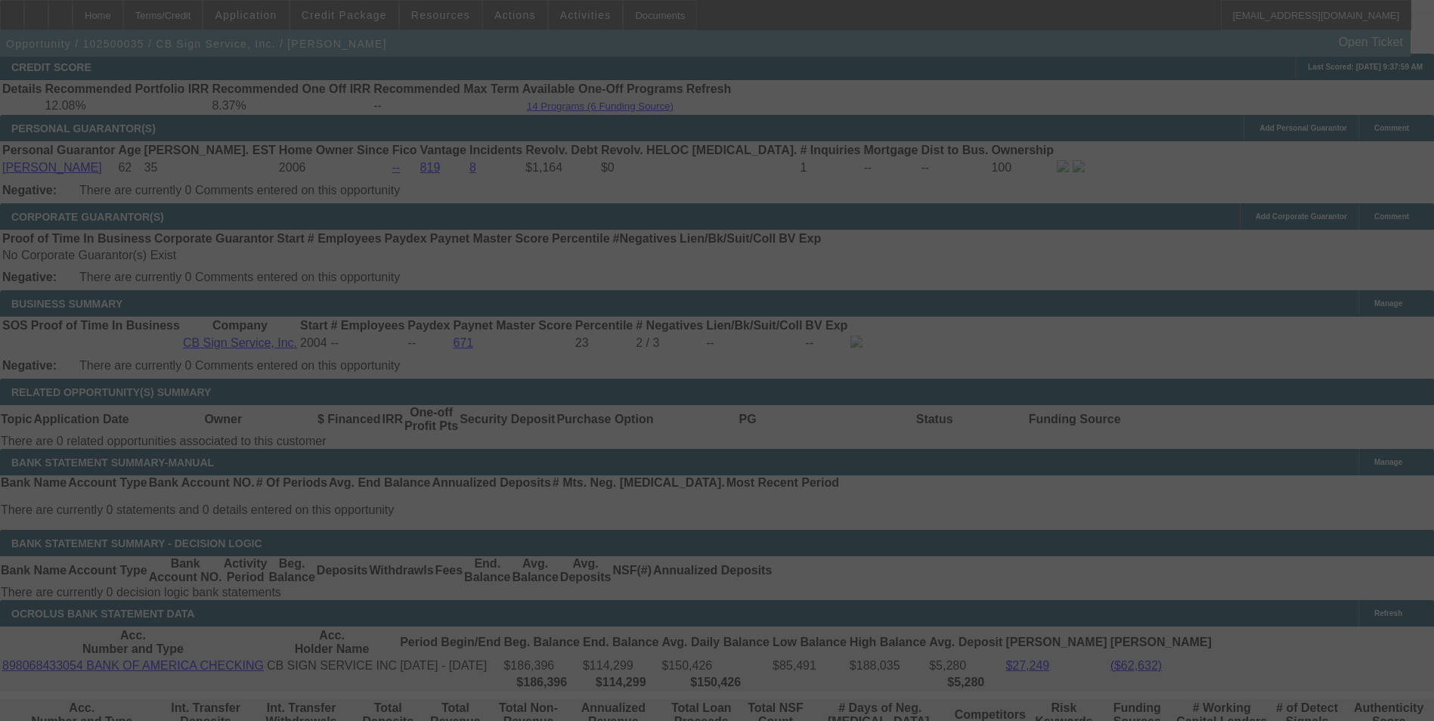
select select "0"
select select "3"
select select "0"
select select "6"
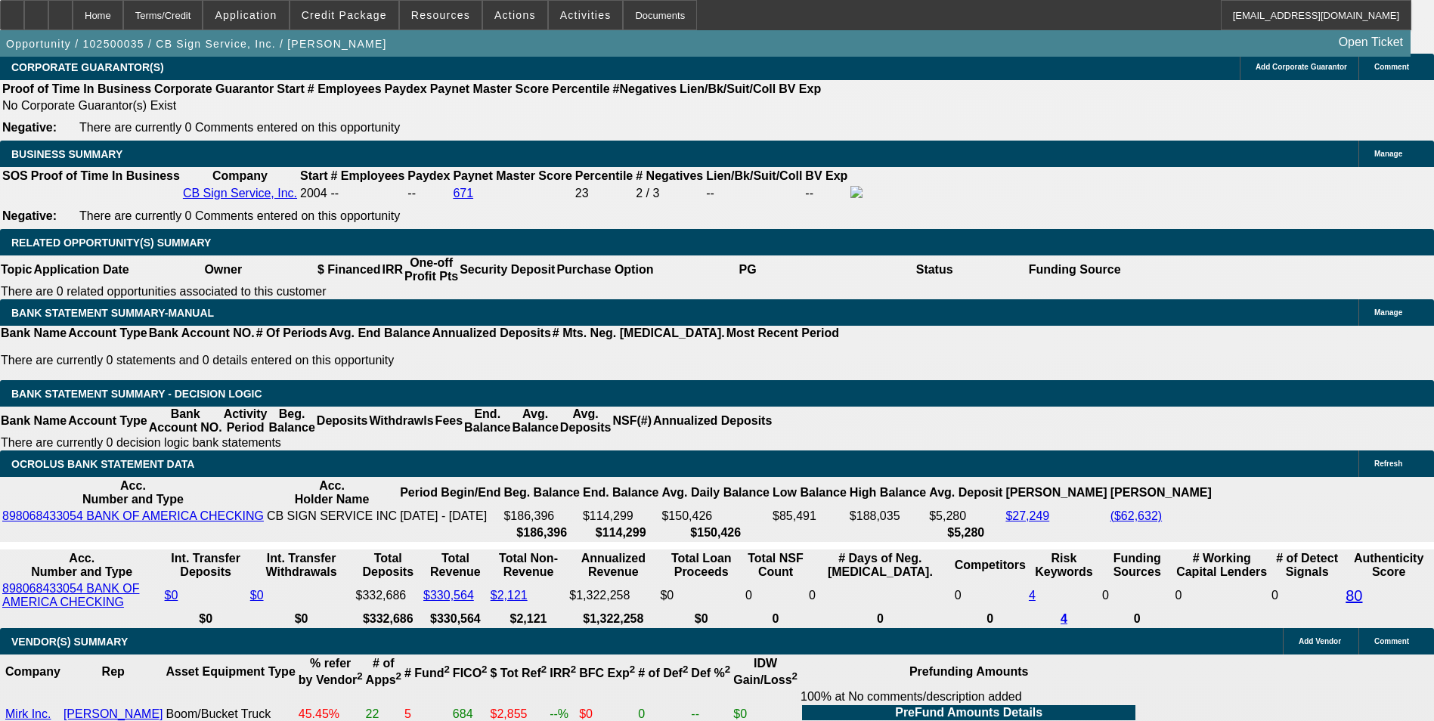
scroll to position [2347, 0]
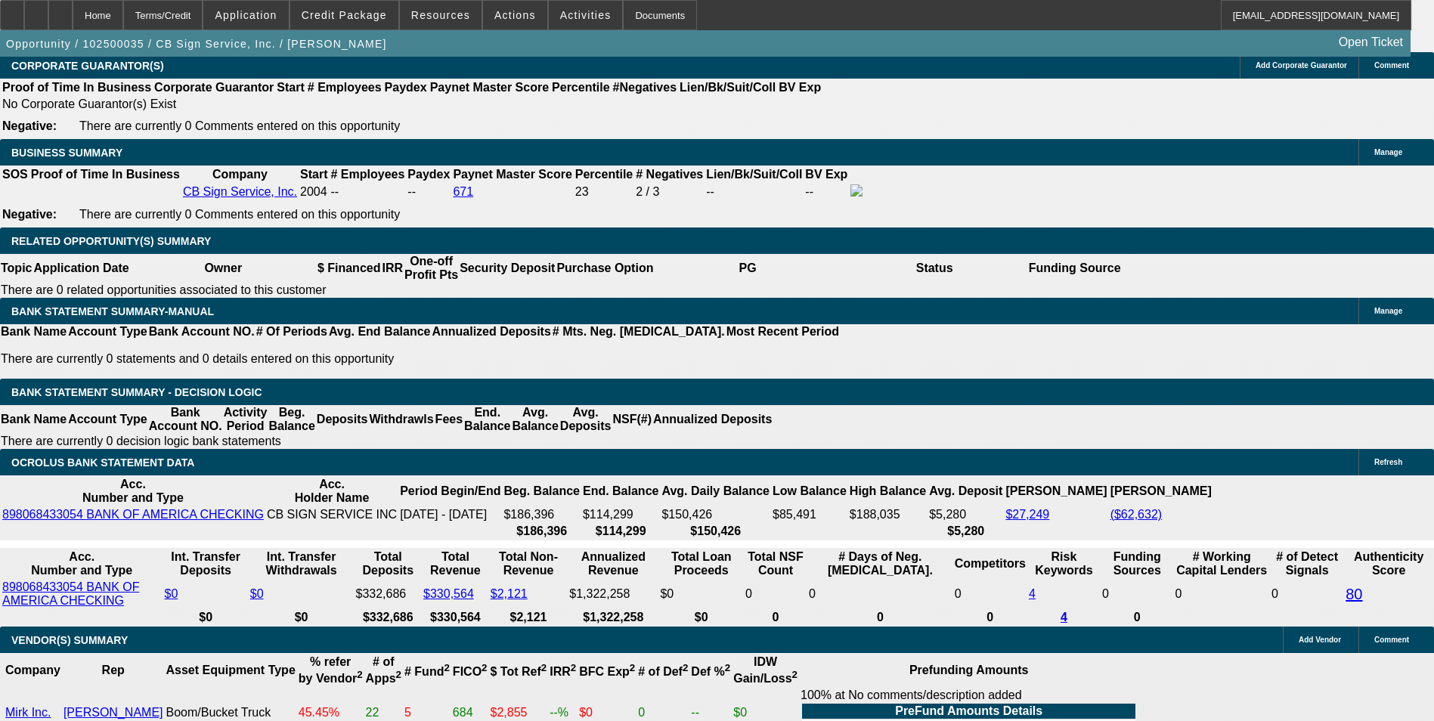
drag, startPoint x: 213, startPoint y: 389, endPoint x: 330, endPoint y: 383, distance: 116.6
type input "3"
type input "UNKNOWN"
type input "3769."
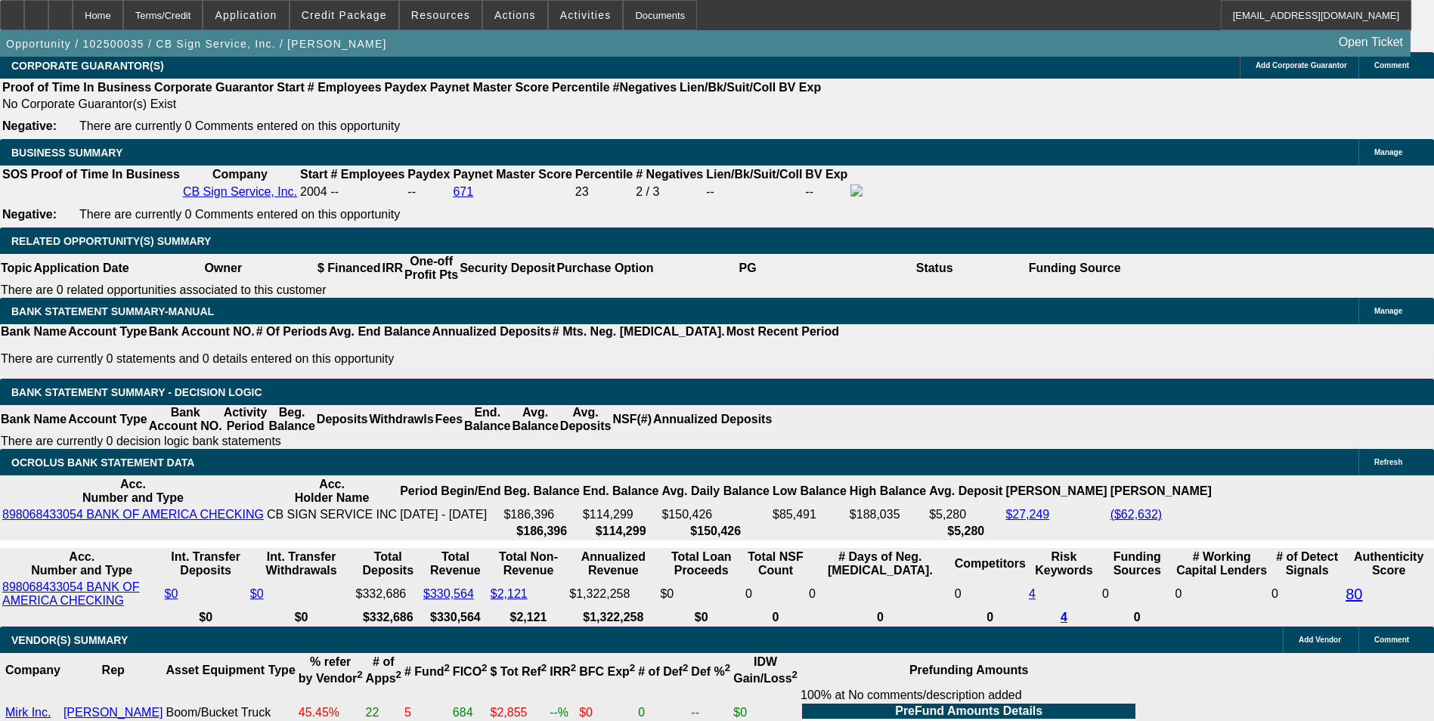
type input "9.1"
type input "$3,769.44"
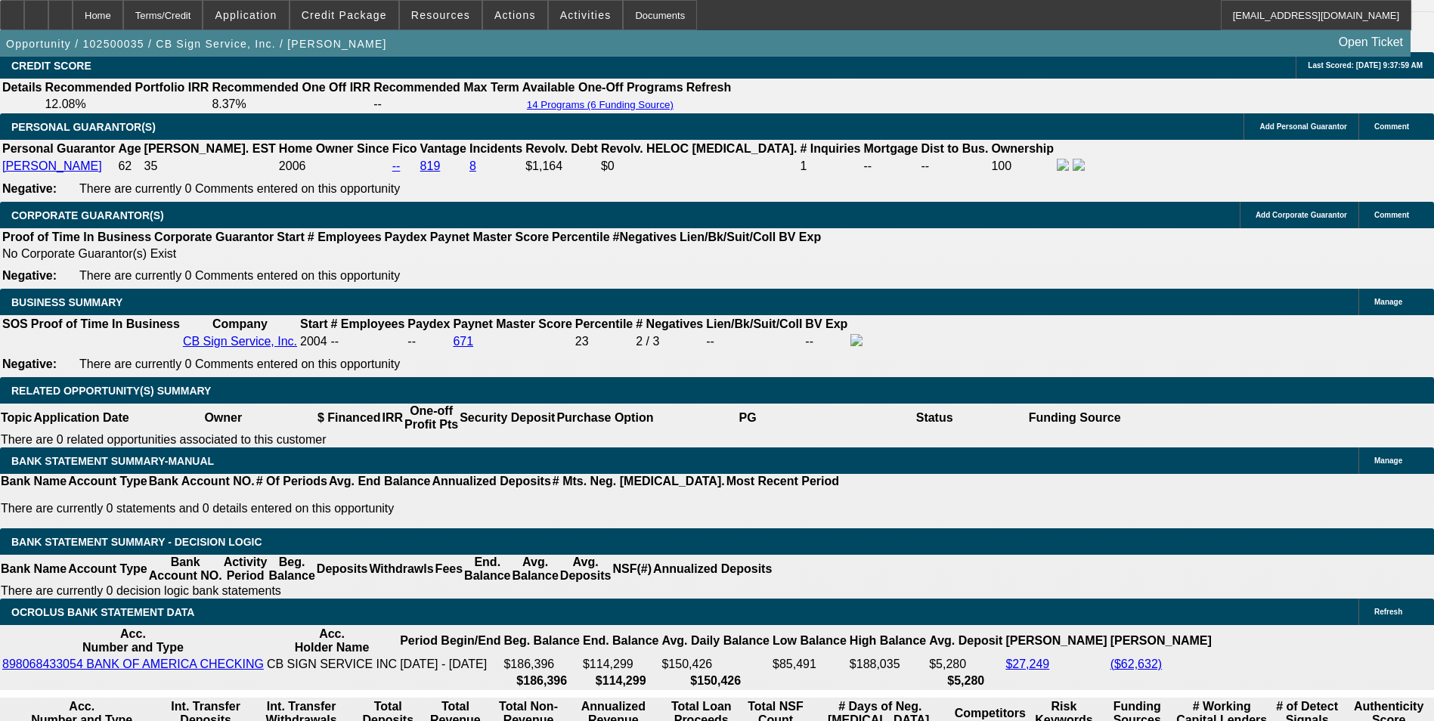
scroll to position [2044, 0]
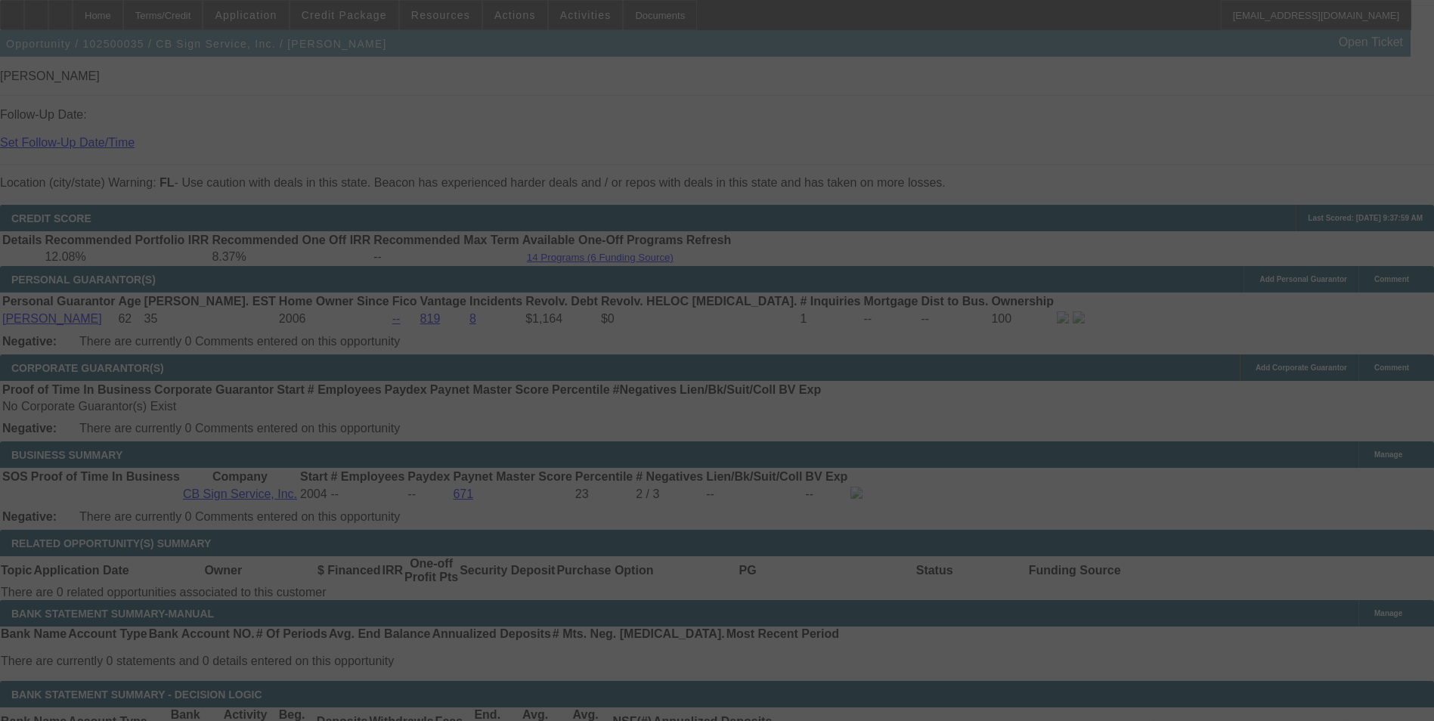
select select "0"
select select "3"
select select "0"
select select "6"
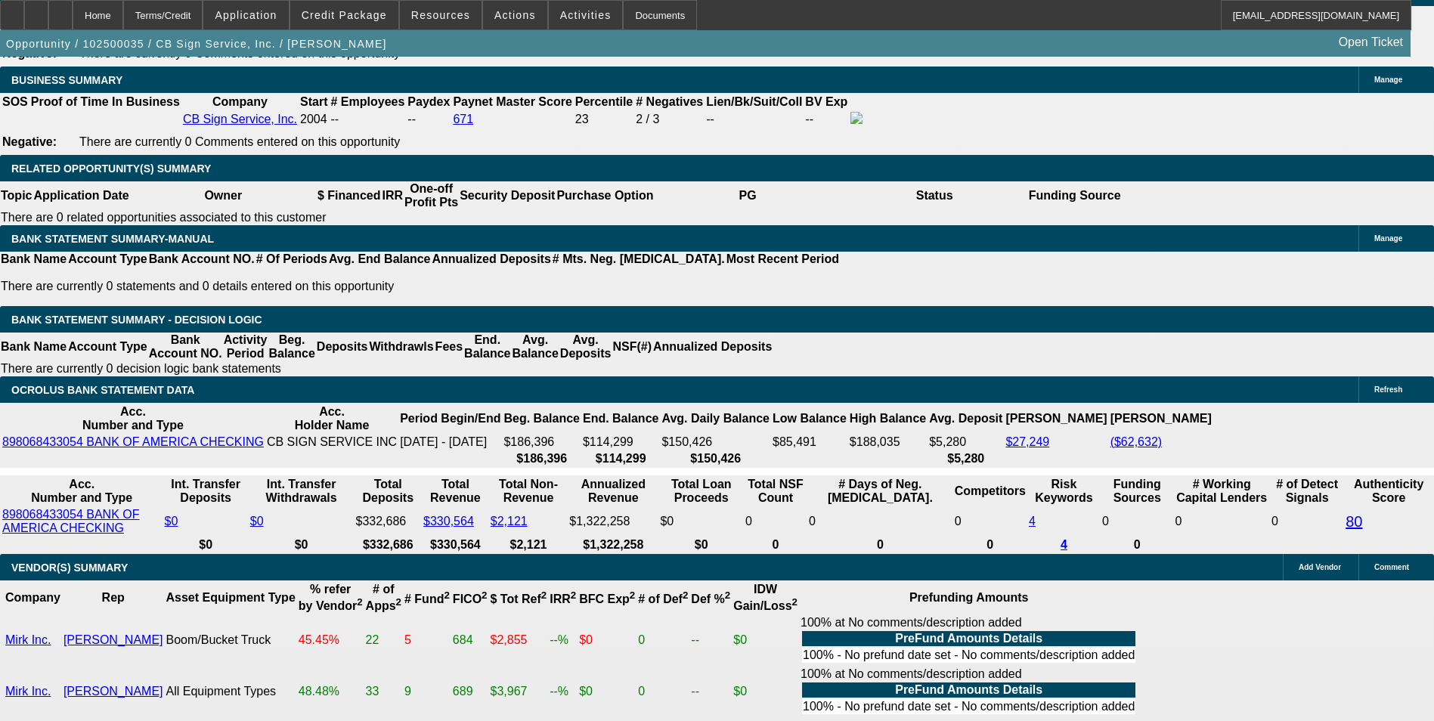
scroll to position [2422, 0]
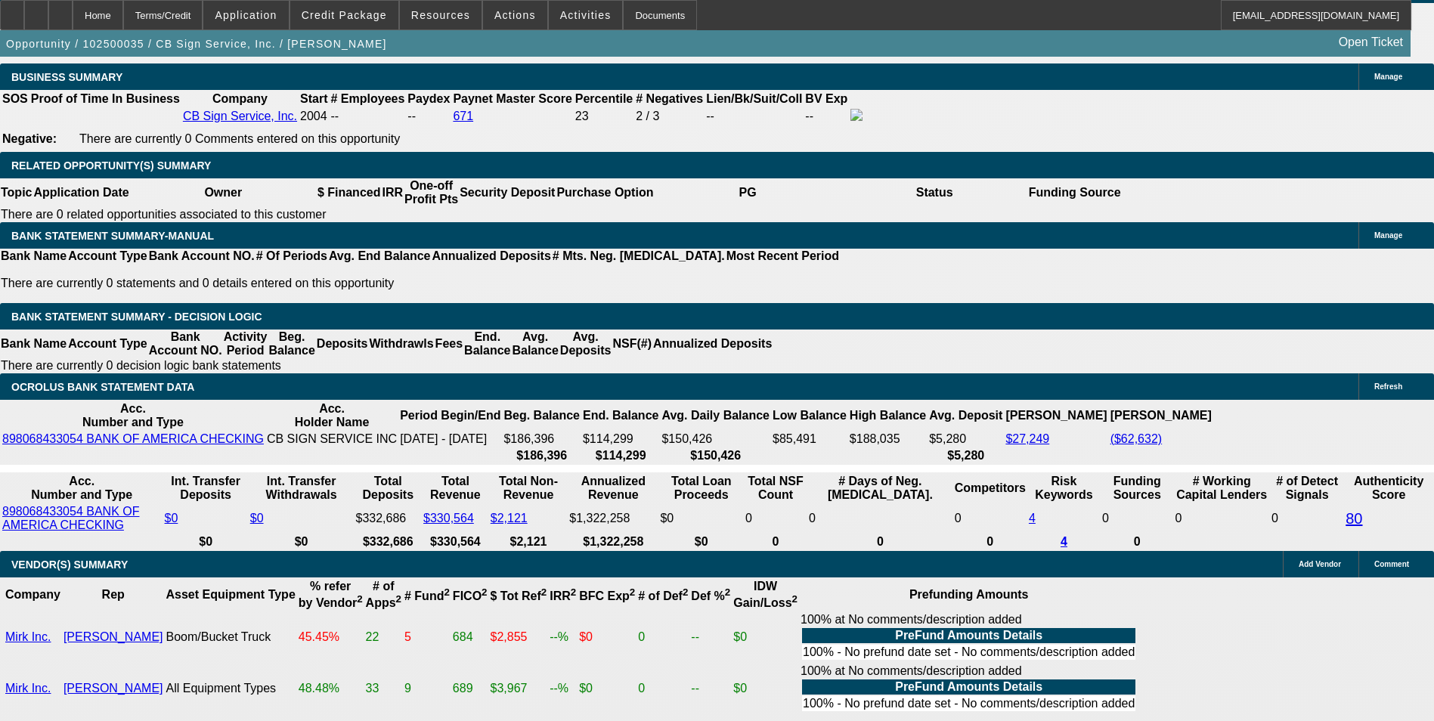
drag, startPoint x: 253, startPoint y: 197, endPoint x: 529, endPoint y: 151, distance: 279.8
type input "$30,000.00"
type input "UNKNOWN"
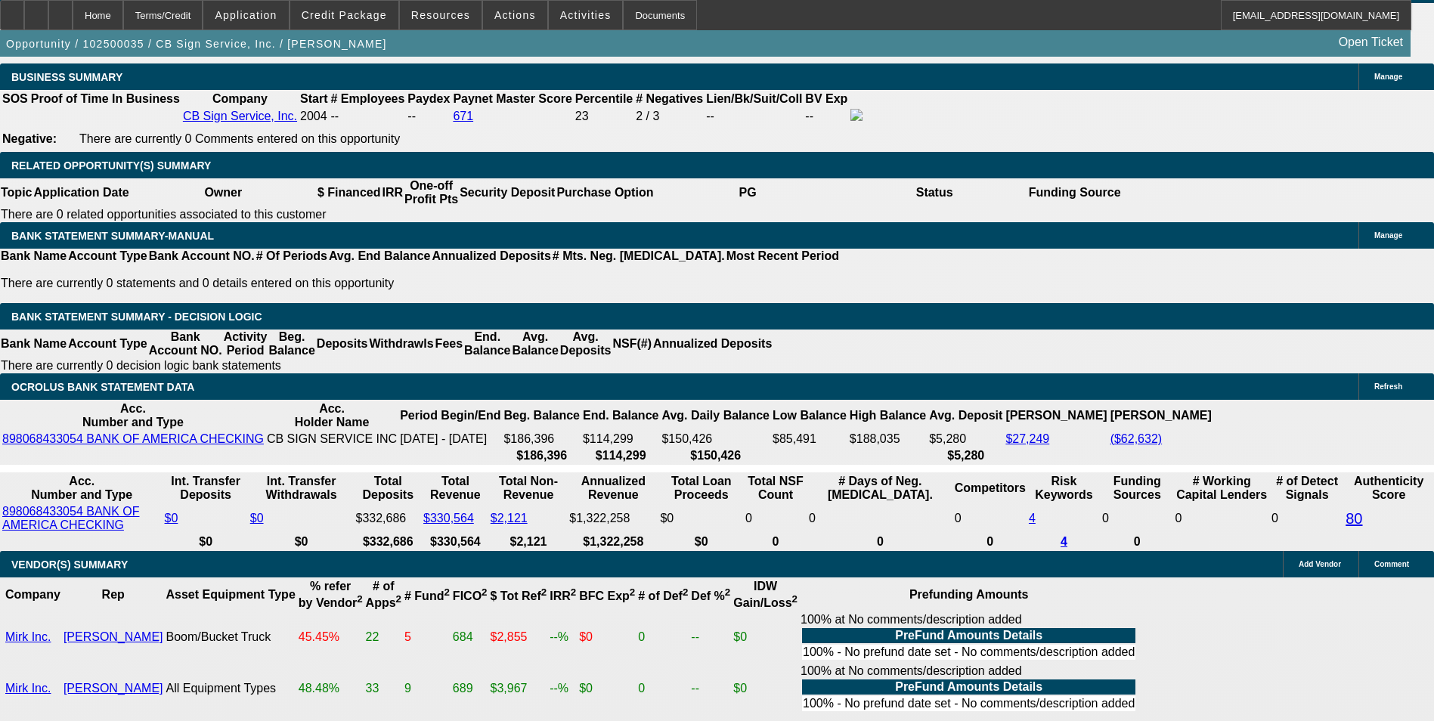
type input "$3,527.51"
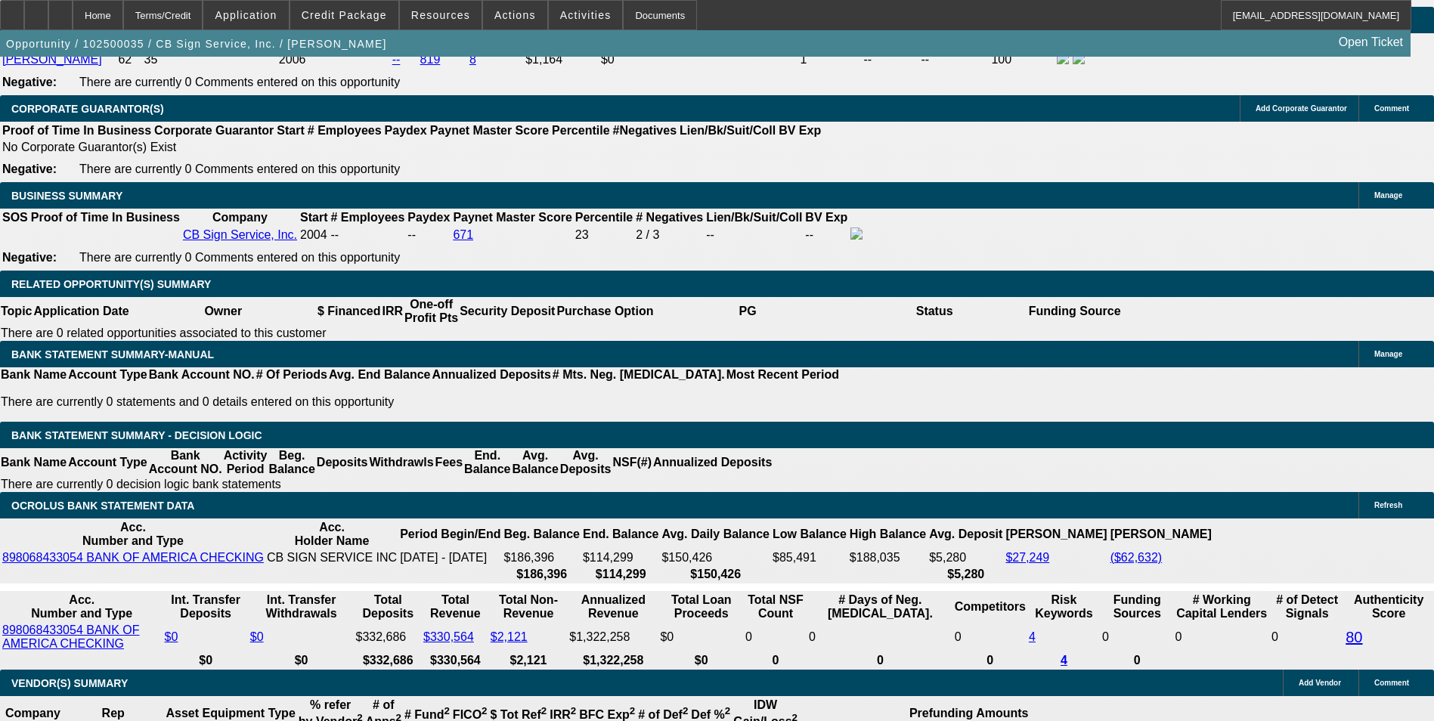
scroll to position [2271, 0]
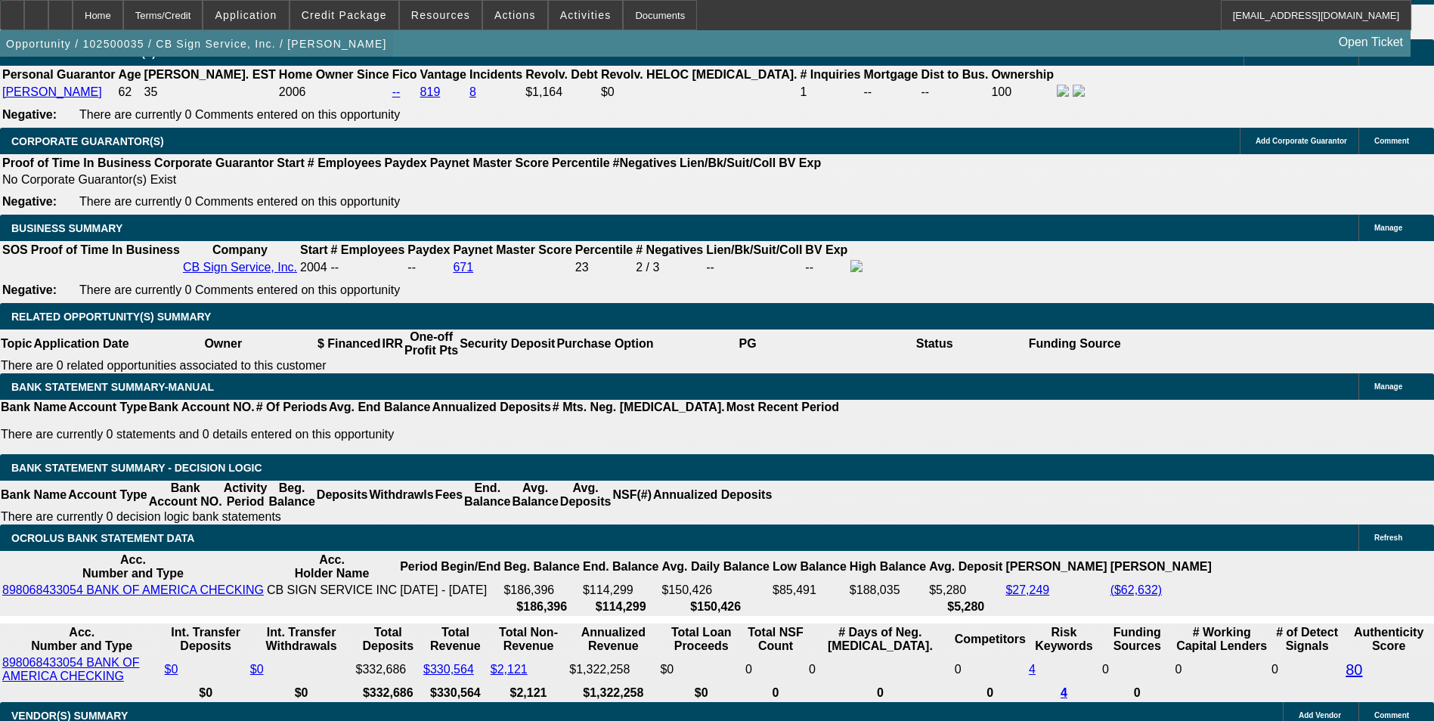
click at [226, 62] on span "button" at bounding box center [196, 44] width 393 height 36
click at [225, 61] on span "button" at bounding box center [196, 44] width 393 height 36
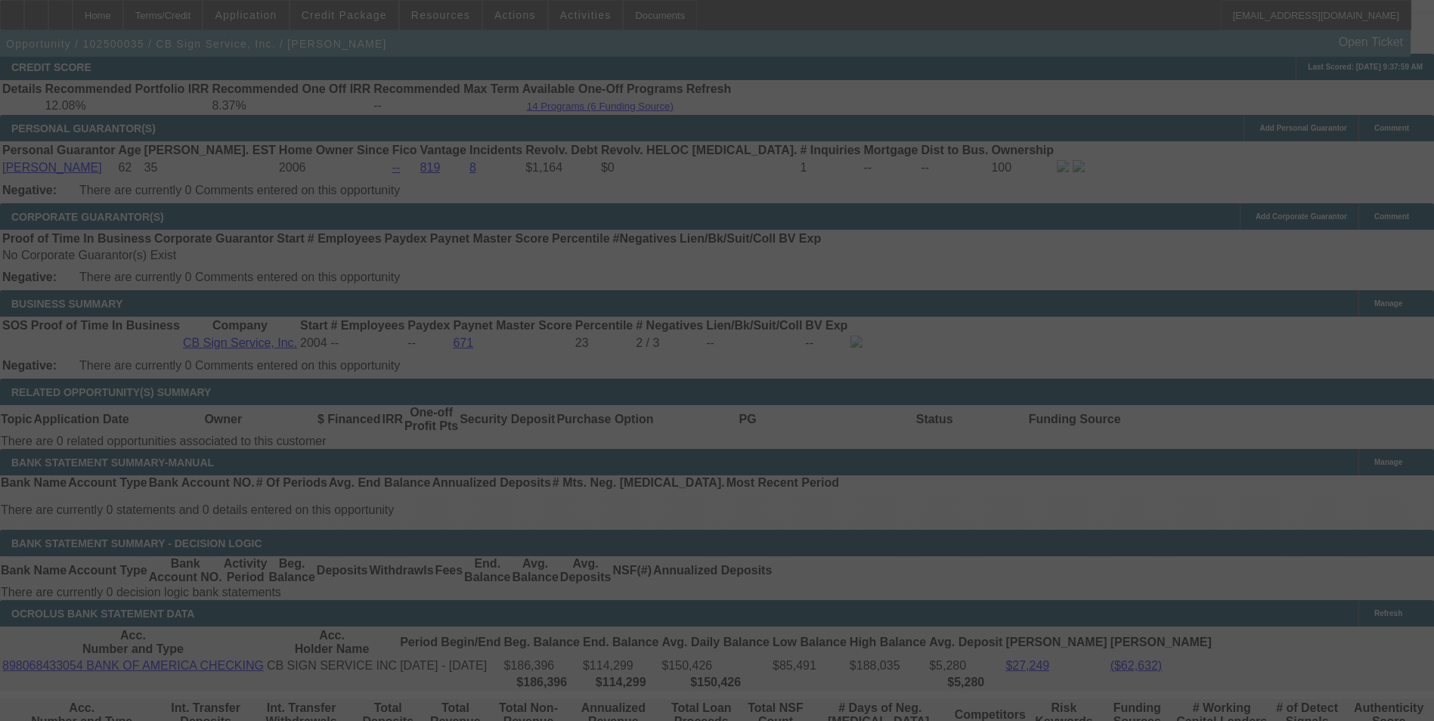
scroll to position [2347, 0]
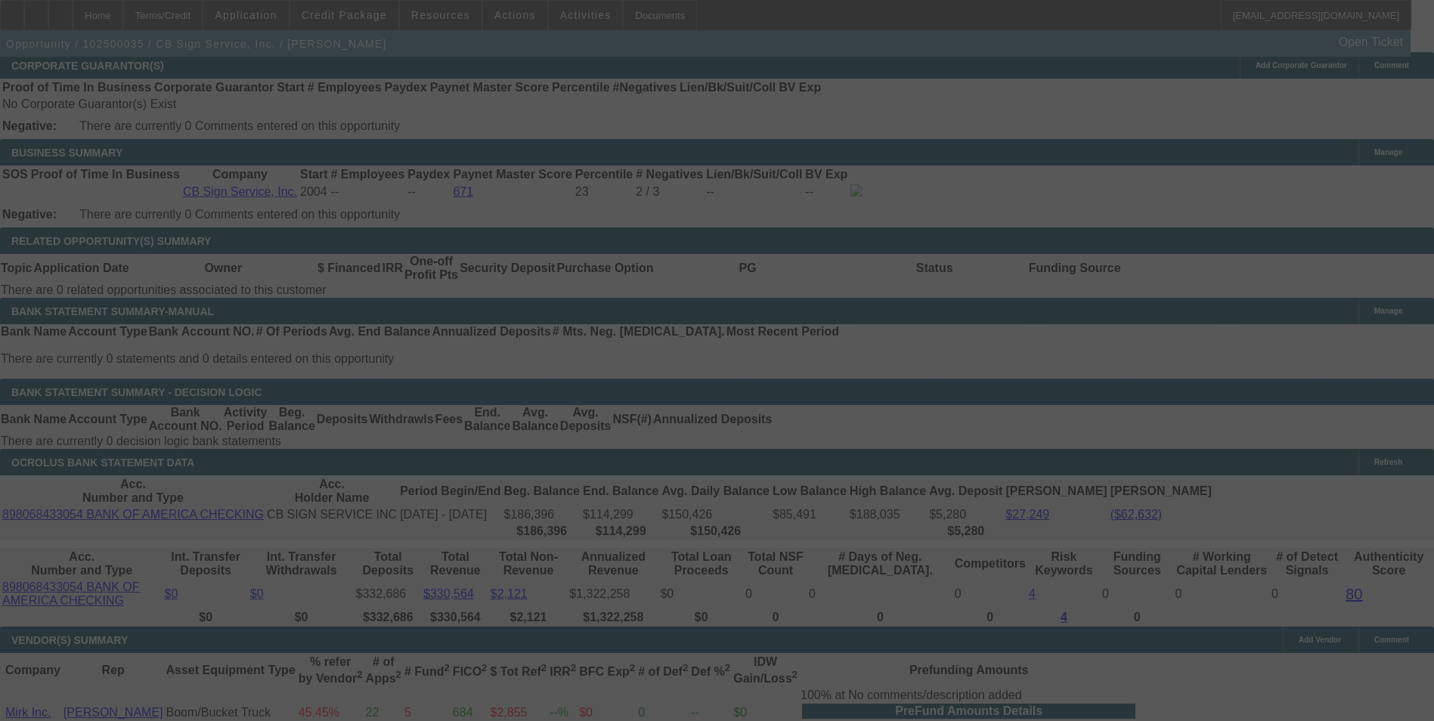
select select "0"
select select "3"
select select "0"
select select "6"
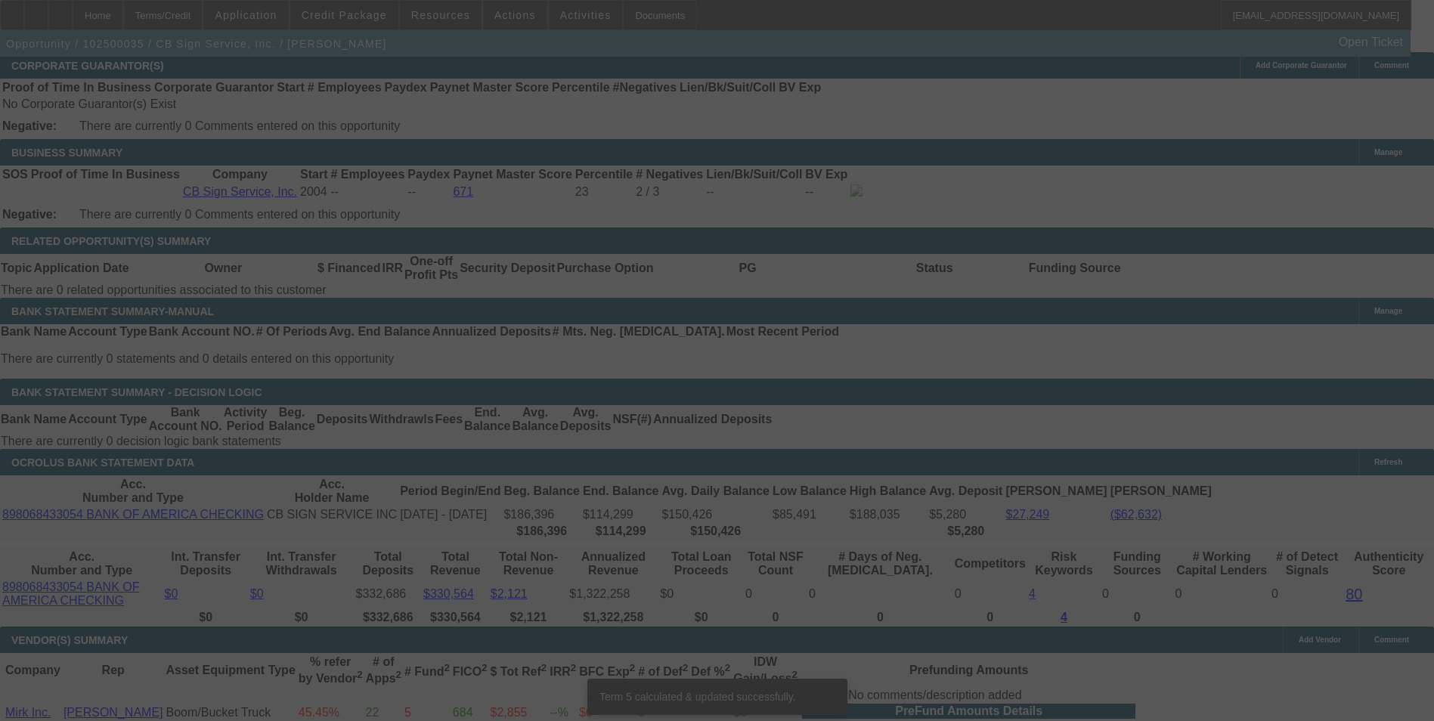
scroll to position [2329, 0]
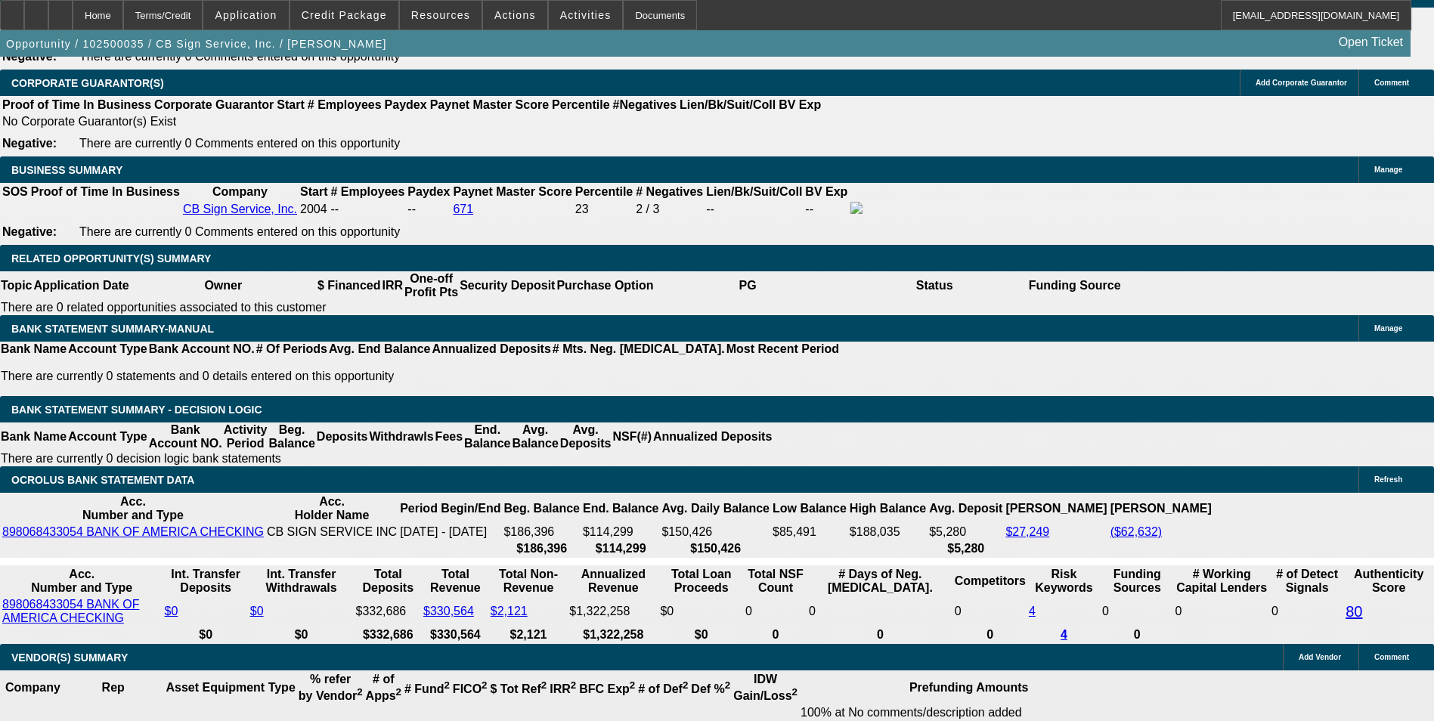
drag, startPoint x: 328, startPoint y: 402, endPoint x: 356, endPoint y: 402, distance: 28.0
type input "UNKNOWN"
type input "9"
type input "$3,519.41"
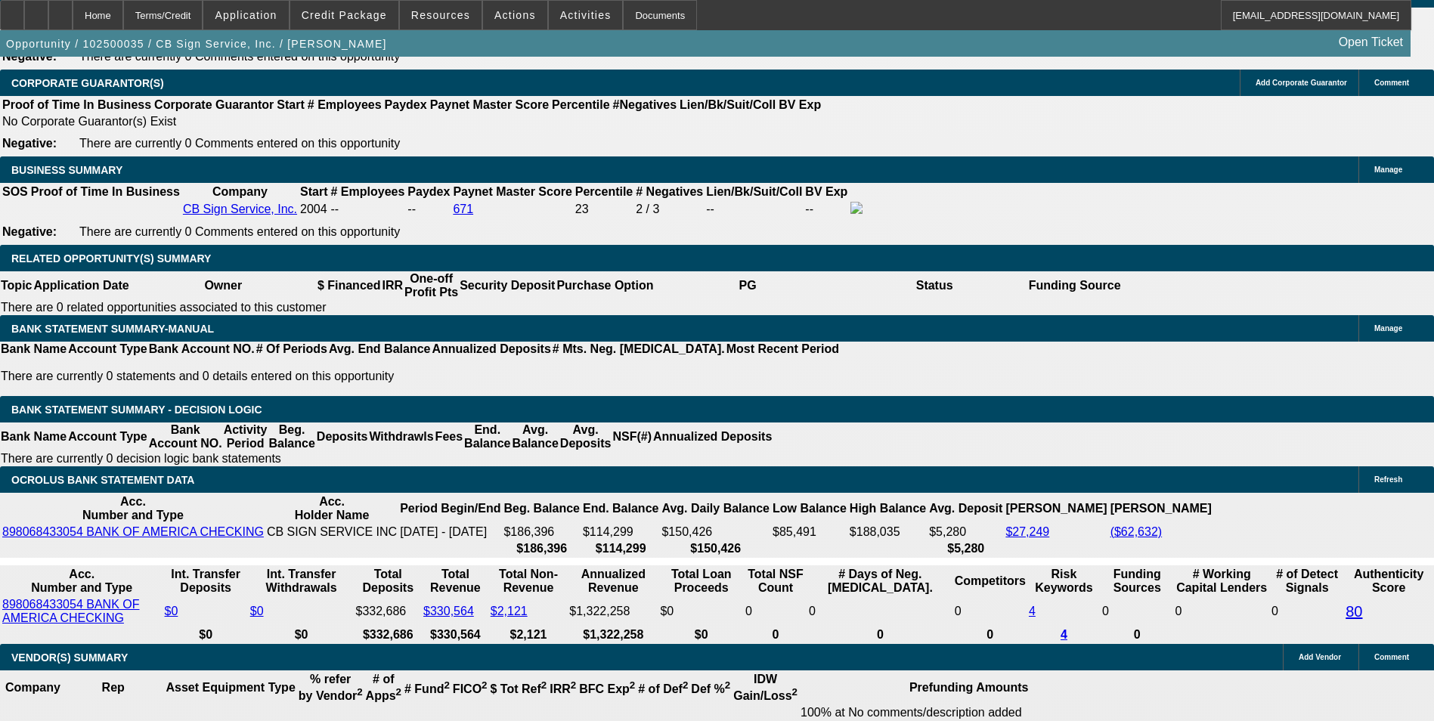
type input "9"
